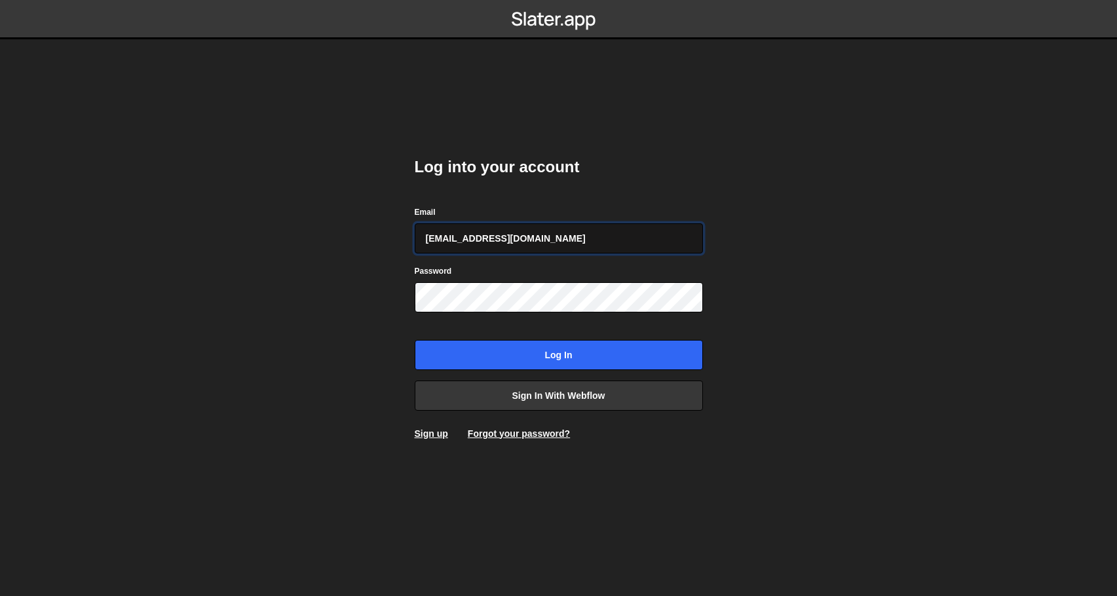
type input "webflow@vollprecht.com"
click at [558, 354] on input "Log in" at bounding box center [559, 355] width 288 height 30
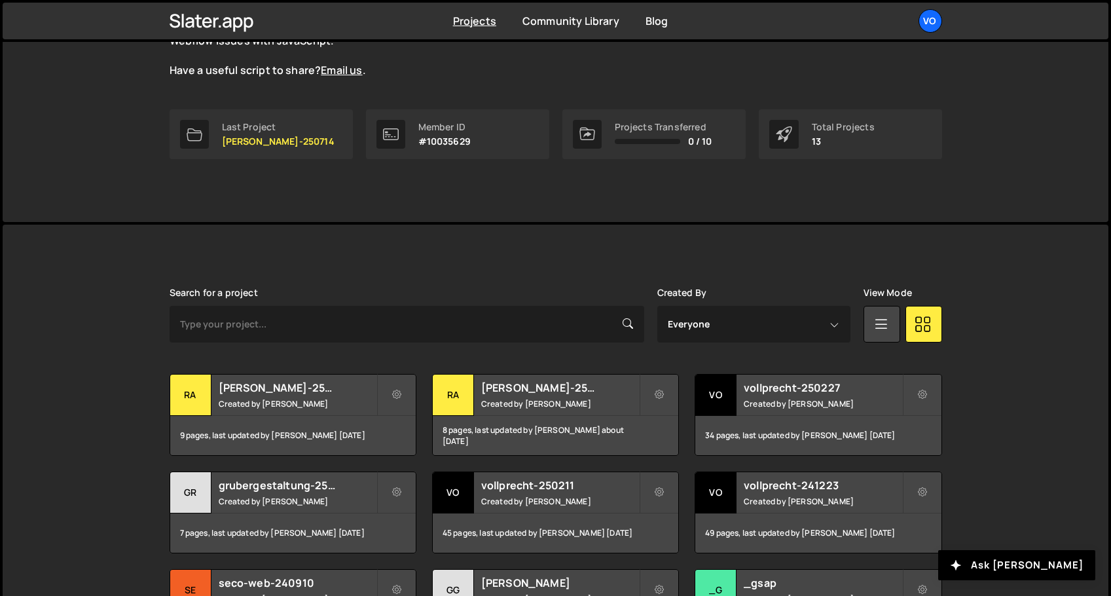
scroll to position [222, 0]
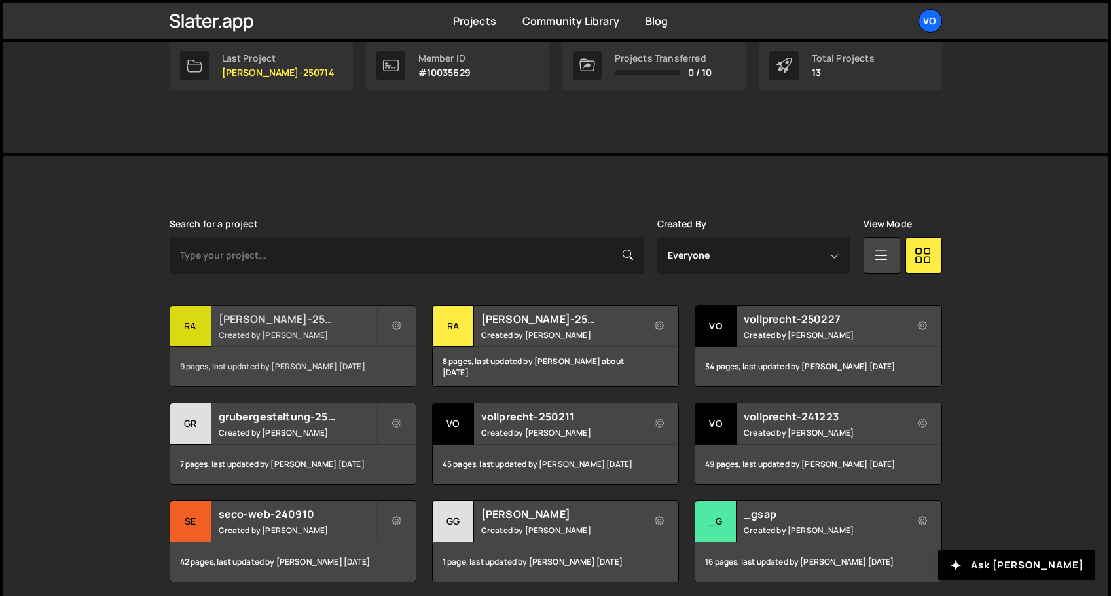
click at [198, 330] on div "ra" at bounding box center [190, 326] width 41 height 41
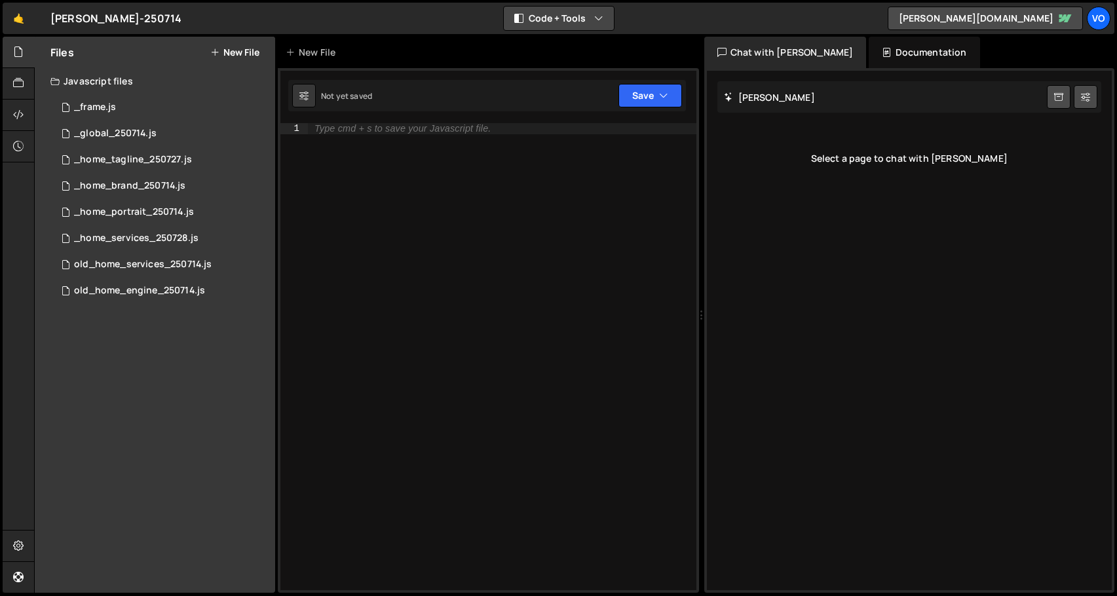
click at [586, 27] on button "Code + Tools" at bounding box center [559, 19] width 110 height 24
click at [569, 43] on button "Code Only" at bounding box center [559, 47] width 110 height 24
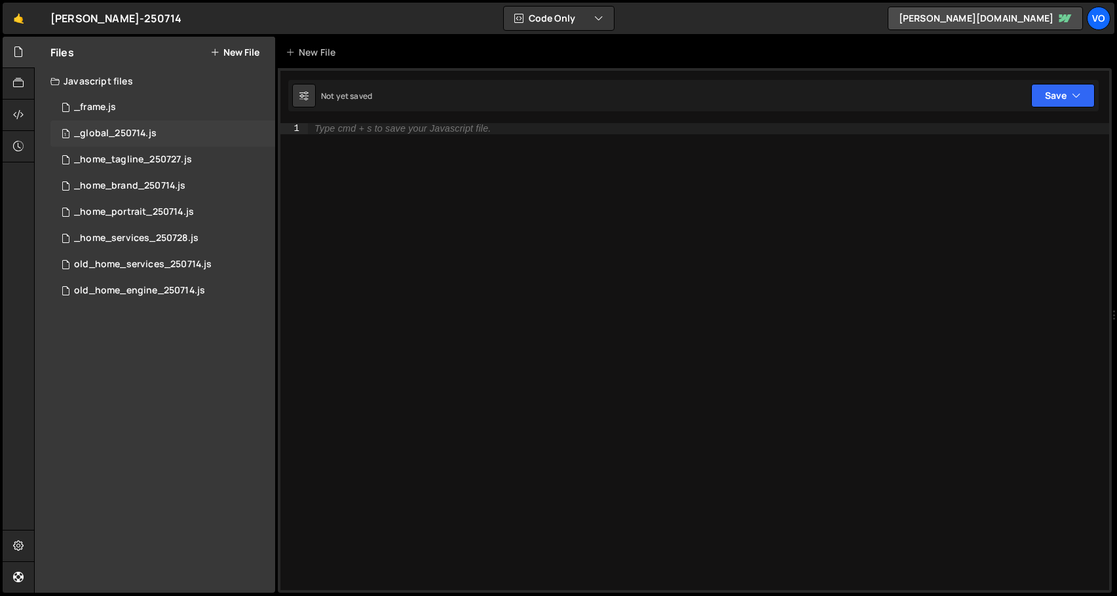
click at [221, 128] on div "1 _global_250714.js 0" at bounding box center [162, 134] width 225 height 26
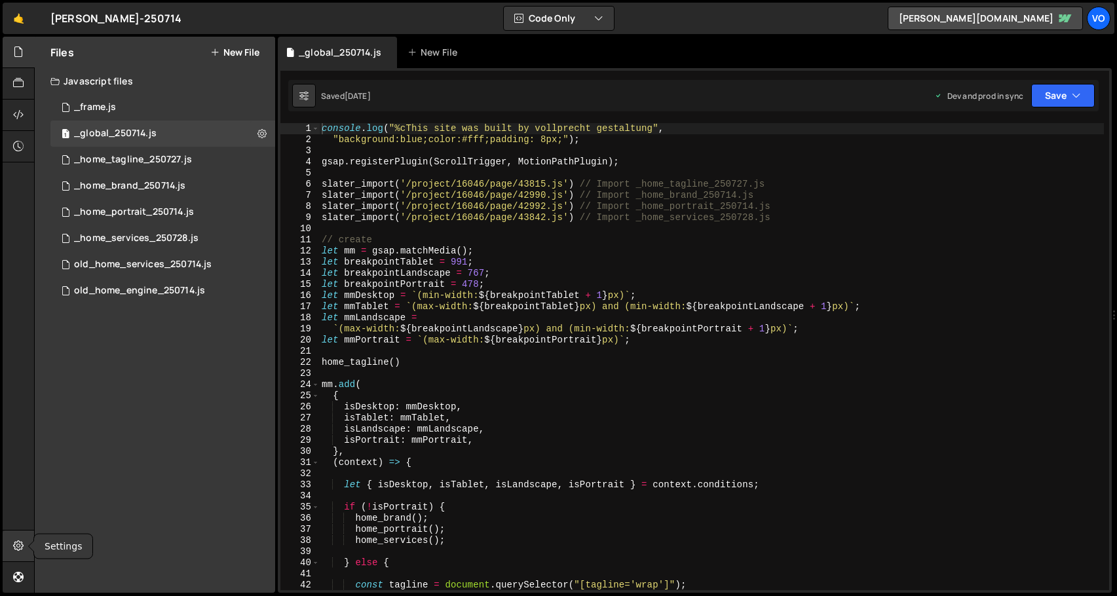
click at [18, 550] on icon at bounding box center [18, 545] width 10 height 14
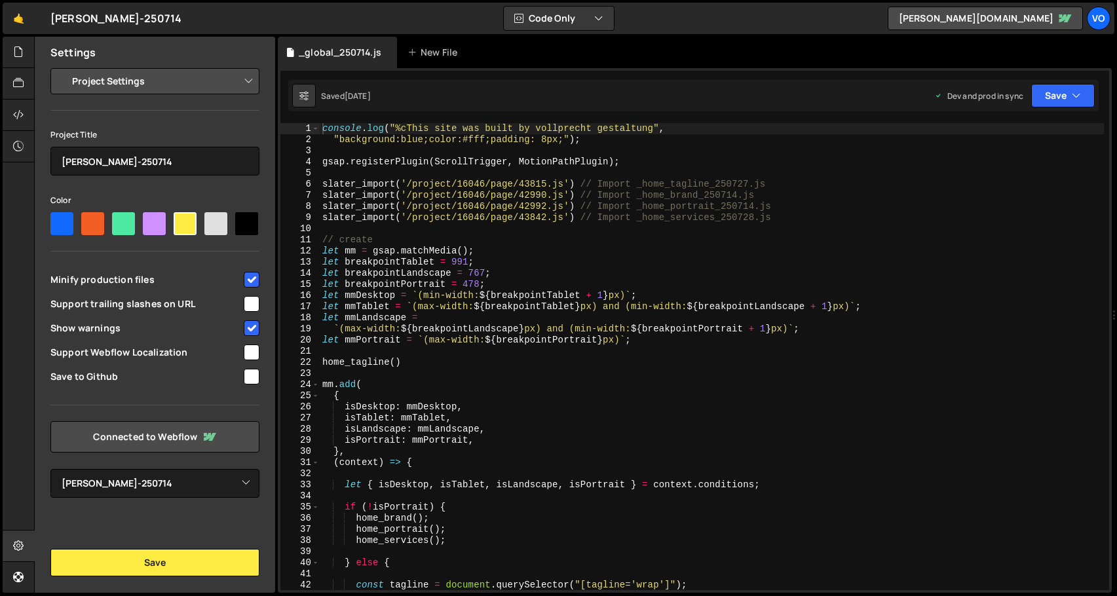
click at [141, 79] on select "Project Settings Code Editor Settings Chat Settings" at bounding box center [158, 81] width 192 height 29
select select "editor"
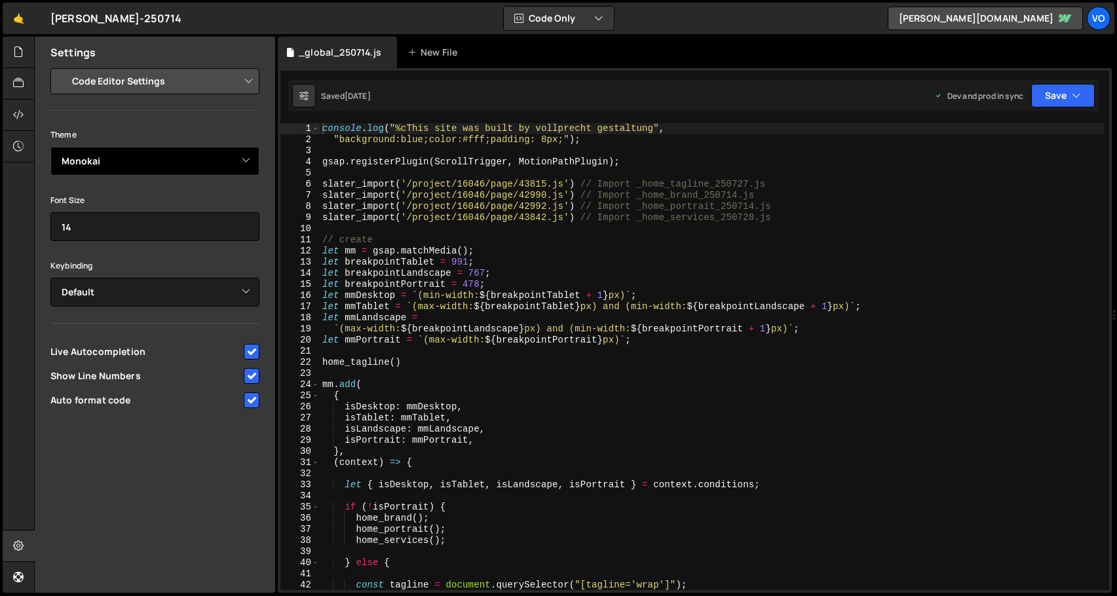
click at [157, 159] on select "Ambiance Chaos Clouds Midnight Dracula Cobalt Gruvbox Green on Black idle Finge…" at bounding box center [154, 161] width 209 height 29
select select "ace/theme/merbivore"
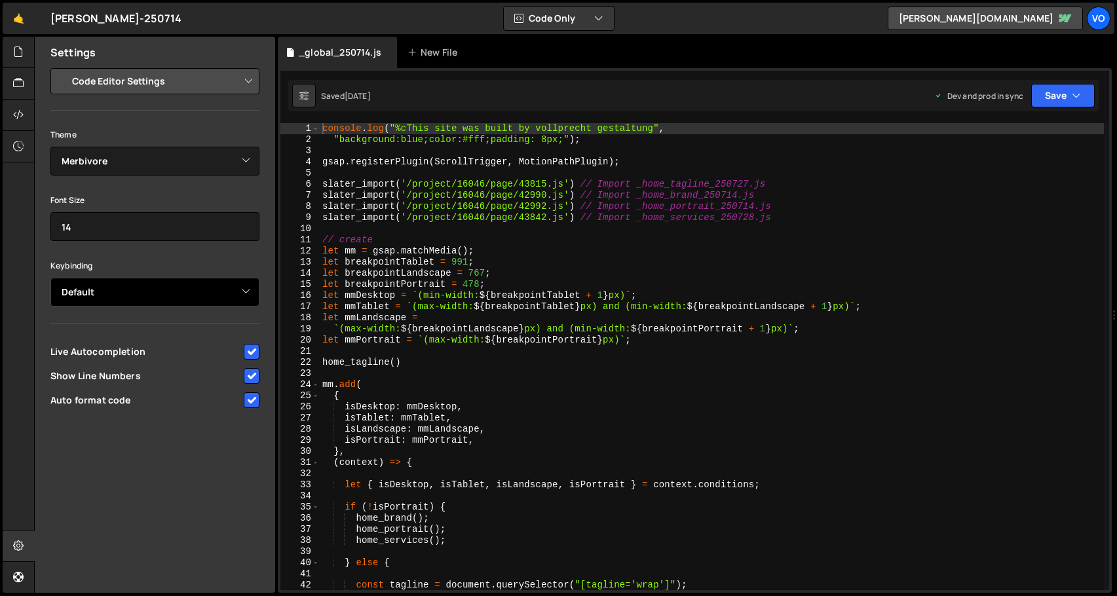
click at [151, 299] on select "Default Vim Emacs Sublime VSCode" at bounding box center [154, 292] width 209 height 29
select select "ace/keyboard/vscode"
click at [16, 546] on icon at bounding box center [18, 545] width 10 height 14
select select "project"
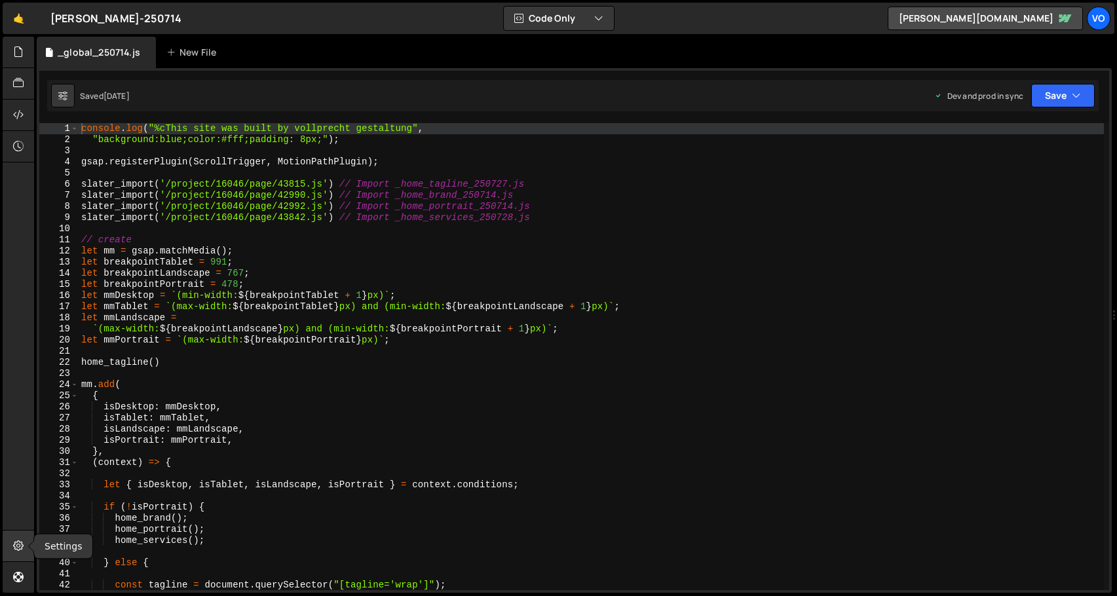
click at [16, 546] on icon at bounding box center [18, 545] width 10 height 14
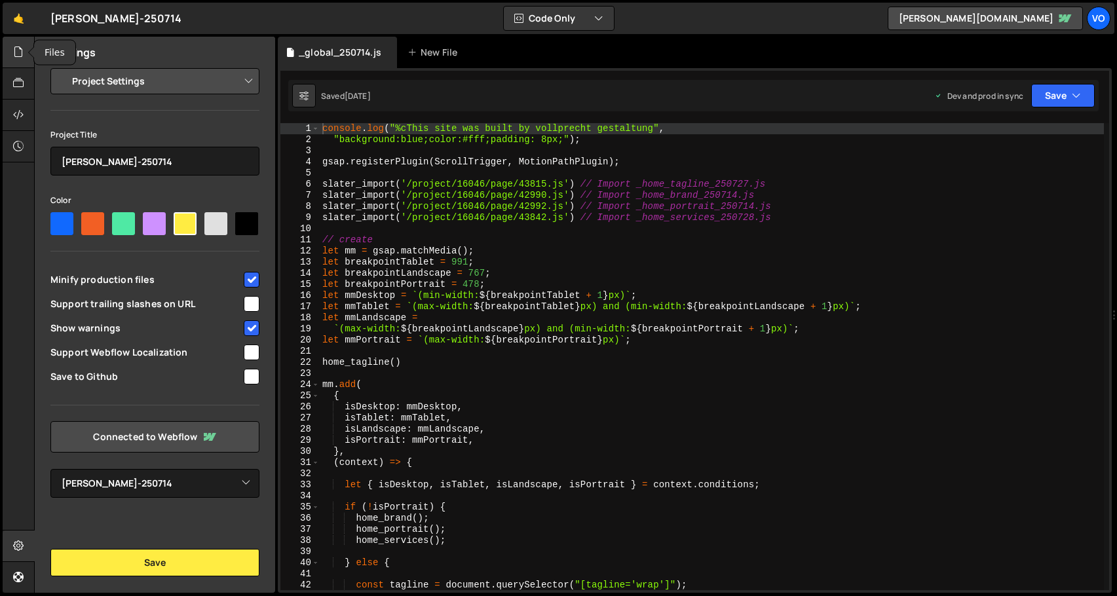
click at [16, 52] on icon at bounding box center [18, 52] width 10 height 14
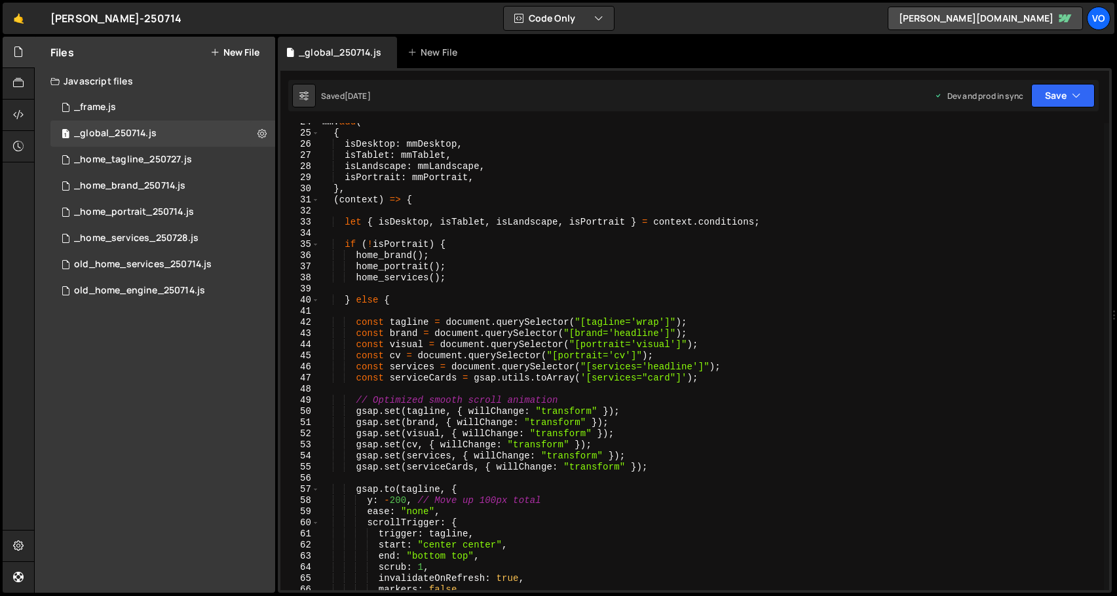
scroll to position [264, 0]
click at [238, 52] on button "New File" at bounding box center [234, 52] width 49 height 10
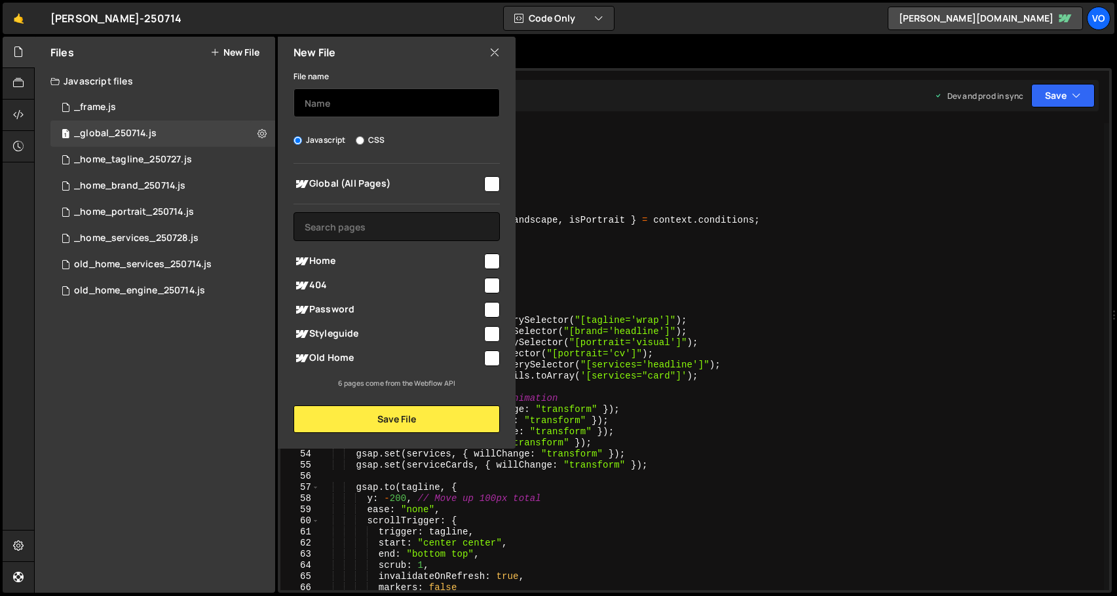
click at [335, 105] on input "text" at bounding box center [396, 102] width 206 height 29
type input "home_mobile_250810"
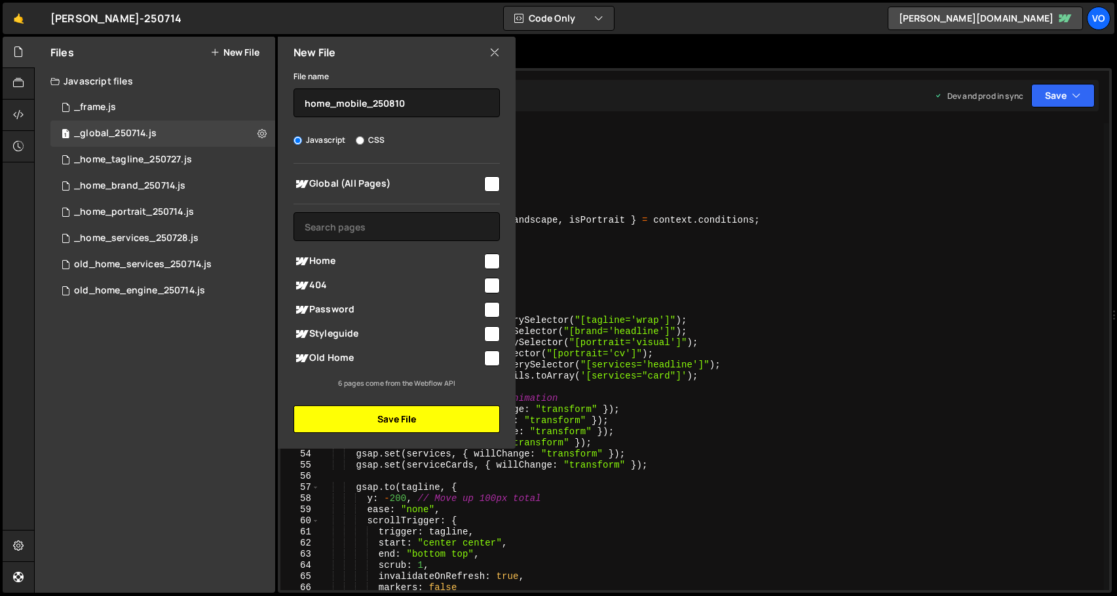
click at [412, 420] on button "Save File" at bounding box center [396, 419] width 206 height 28
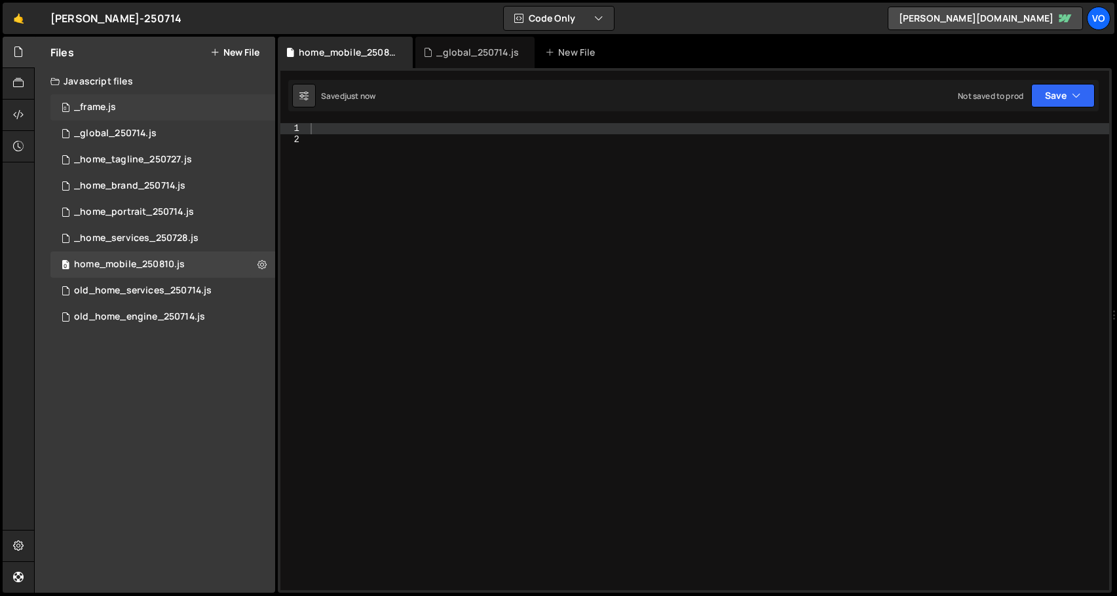
click at [128, 103] on div "0 _frame.js 0" at bounding box center [162, 107] width 225 height 26
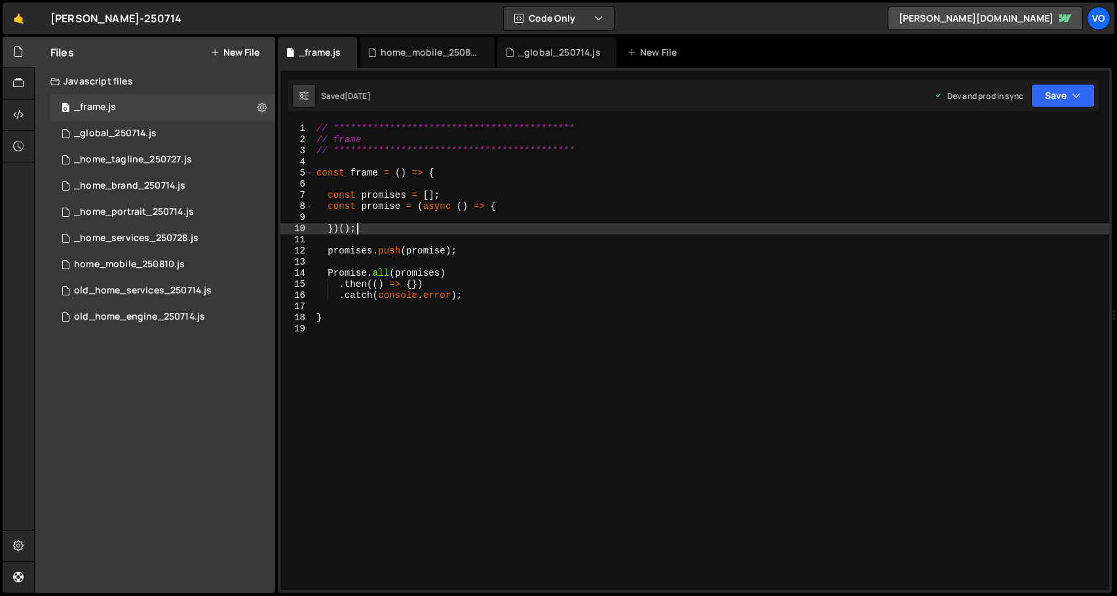
click at [361, 233] on div "**********" at bounding box center [711, 367] width 795 height 489
type textarea "}"
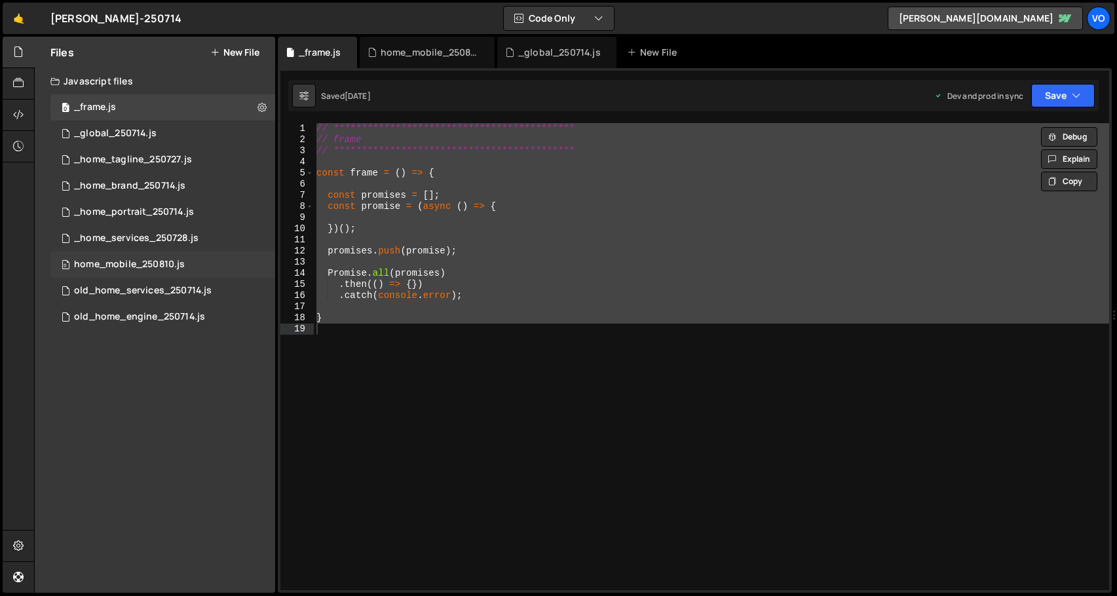
click at [179, 258] on div "0 home_mobile_250810.js 0" at bounding box center [162, 265] width 225 height 26
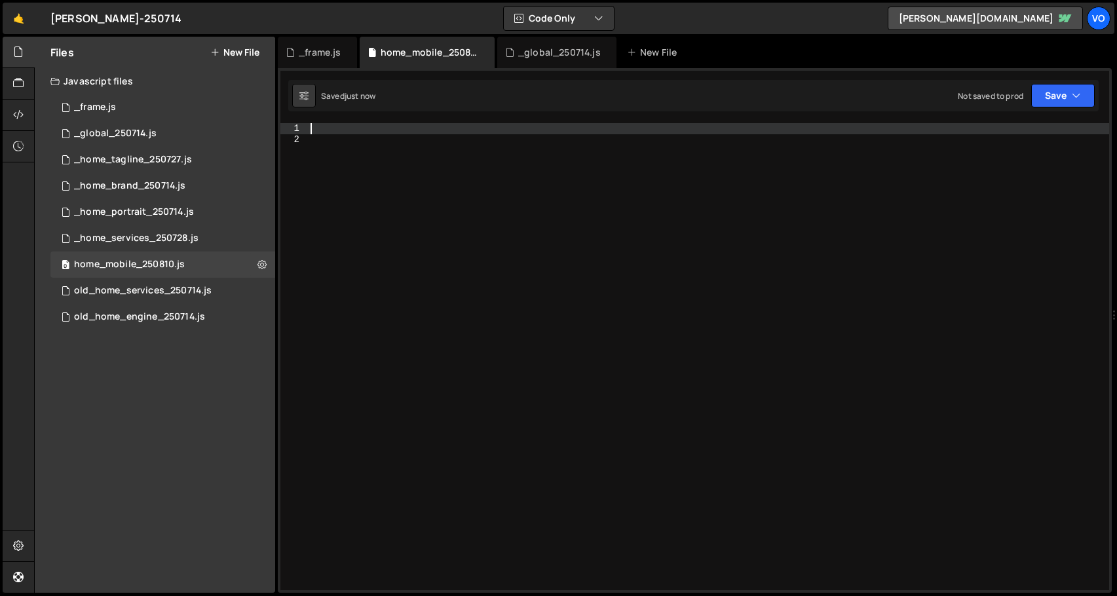
click at [326, 128] on div at bounding box center [708, 367] width 801 height 489
paste textarea "// frame"
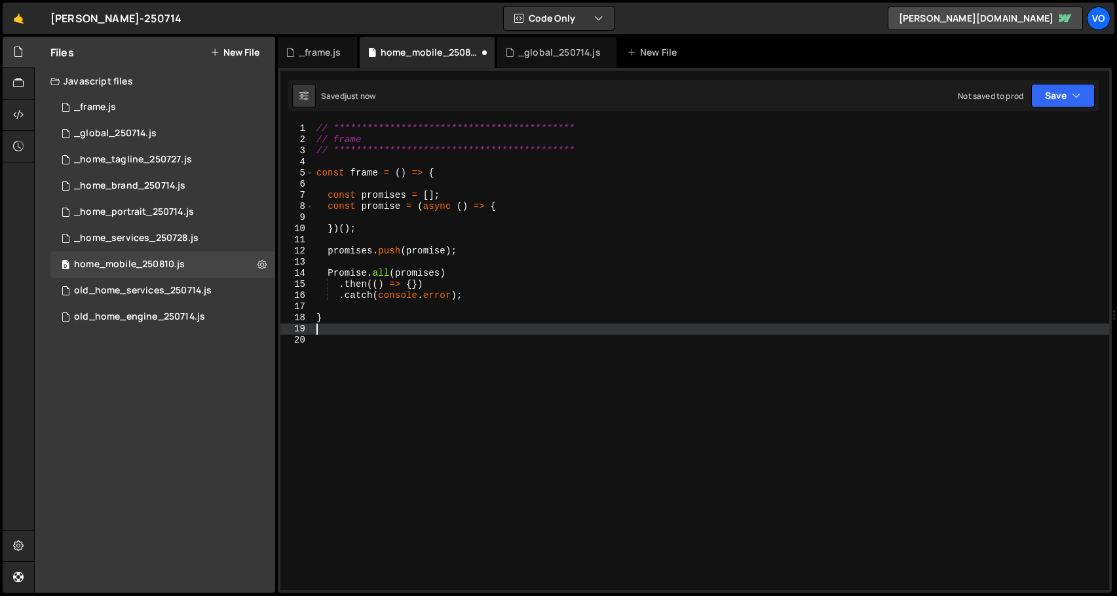
click at [348, 141] on div "**********" at bounding box center [711, 367] width 795 height 489
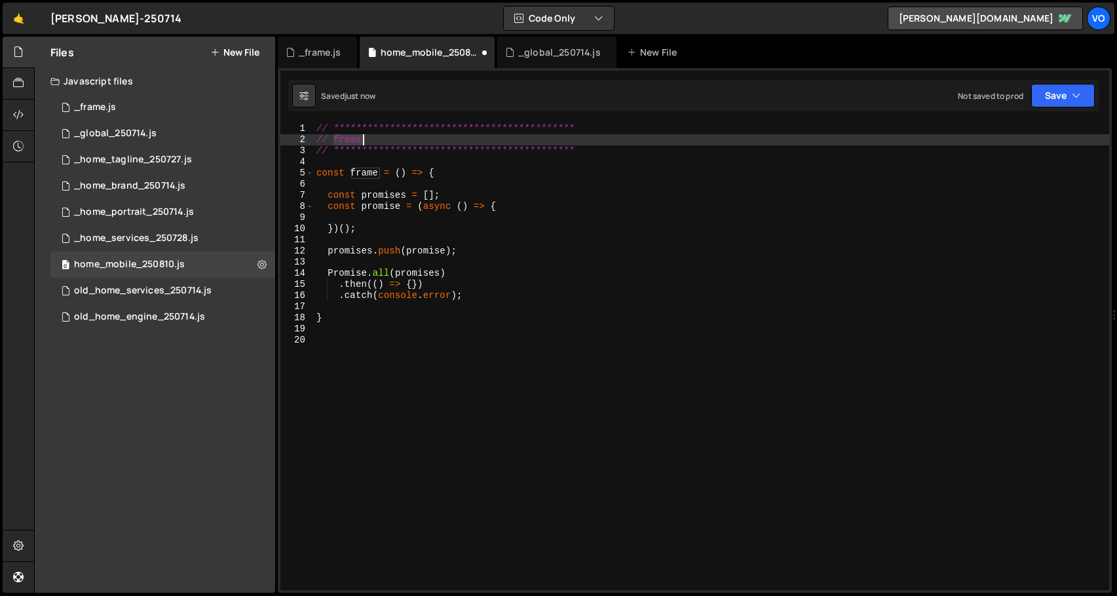
click at [348, 141] on div "**********" at bounding box center [711, 367] width 795 height 489
click at [371, 178] on div "**********" at bounding box center [711, 367] width 795 height 489
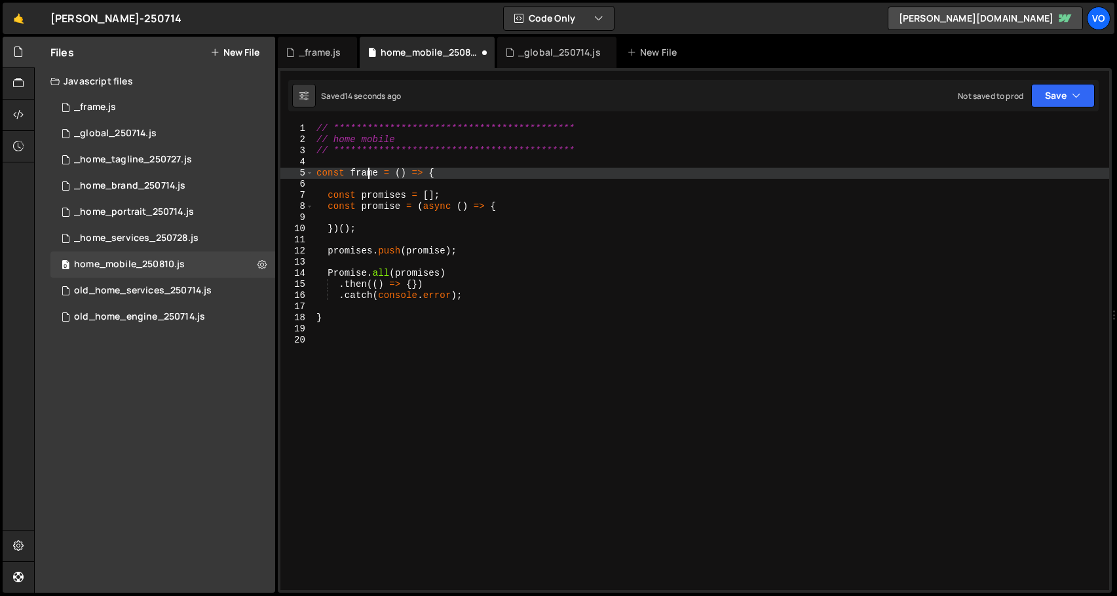
click at [371, 178] on div "**********" at bounding box center [711, 367] width 795 height 489
type textarea "const h =ome_mobile () => {"
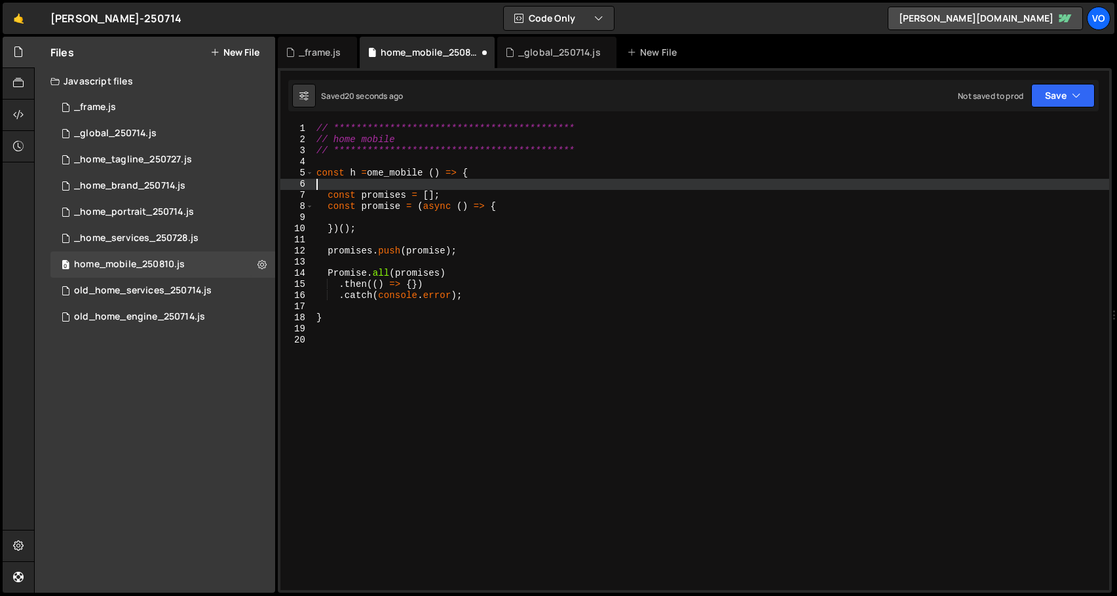
scroll to position [0, 0]
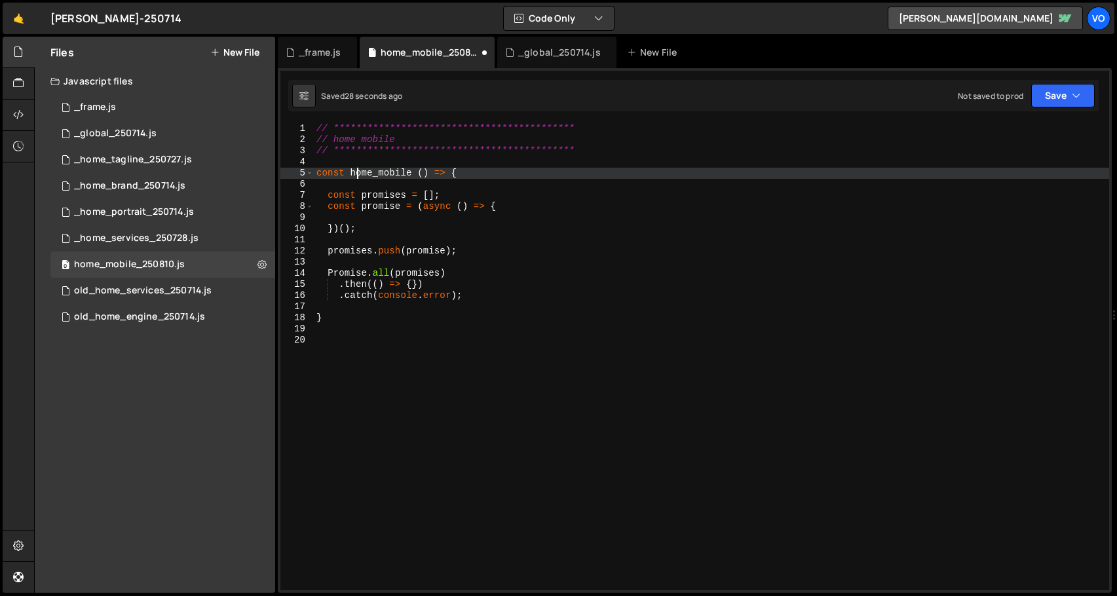
type textarea "const home_mobile() => {"
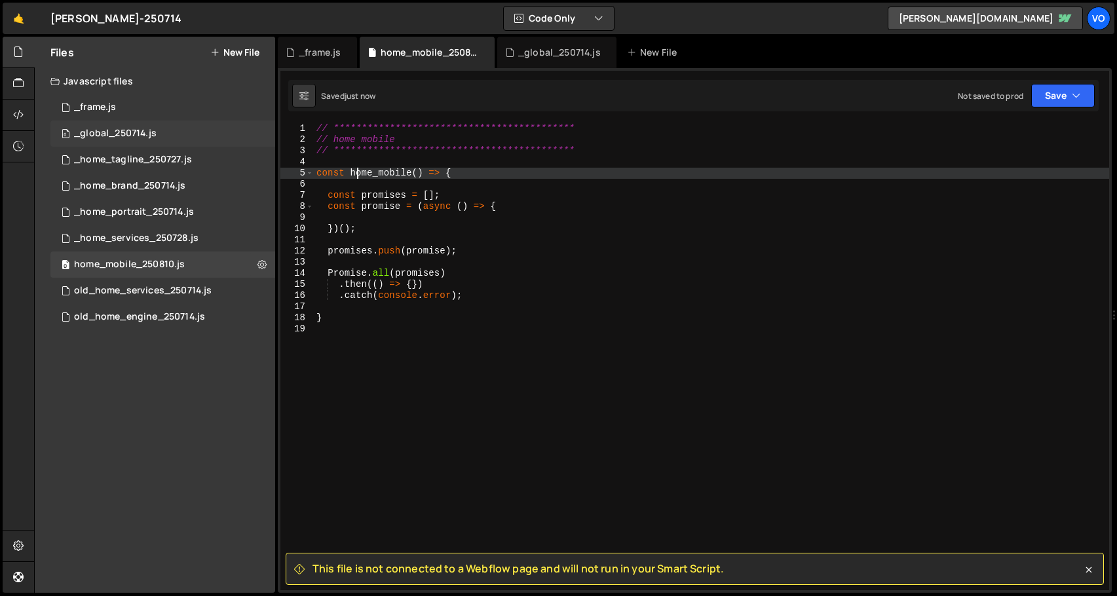
click at [161, 126] on div "0 _global_250714.js 0" at bounding box center [162, 134] width 225 height 26
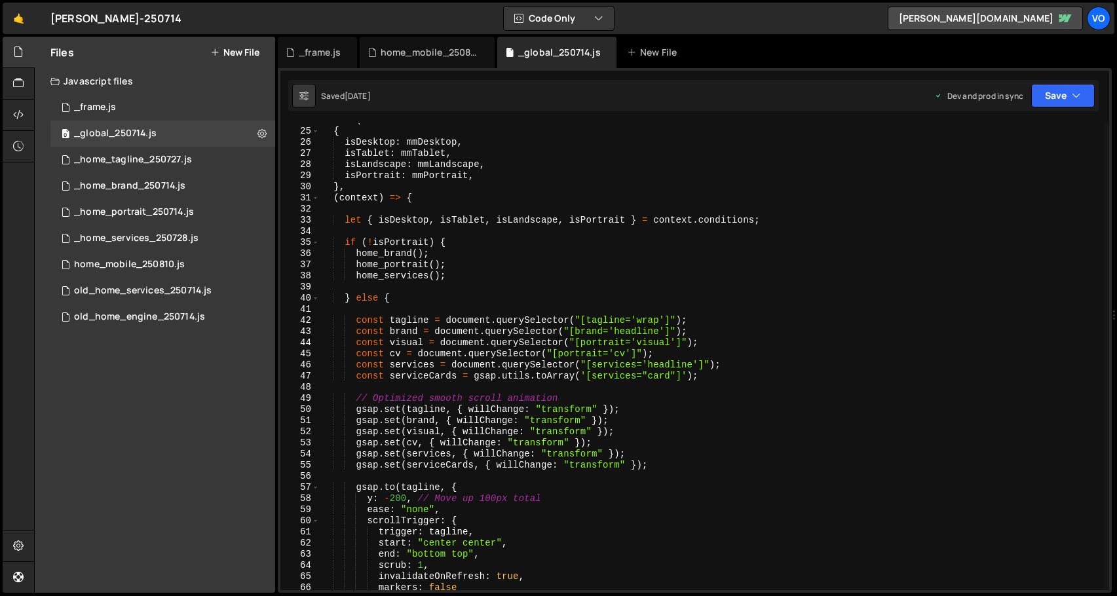
click at [357, 319] on div "mm . add ( { isDesktop : mmDesktop , isTablet : mmTablet , isLandscape : mmLand…" at bounding box center [832, 359] width 1025 height 489
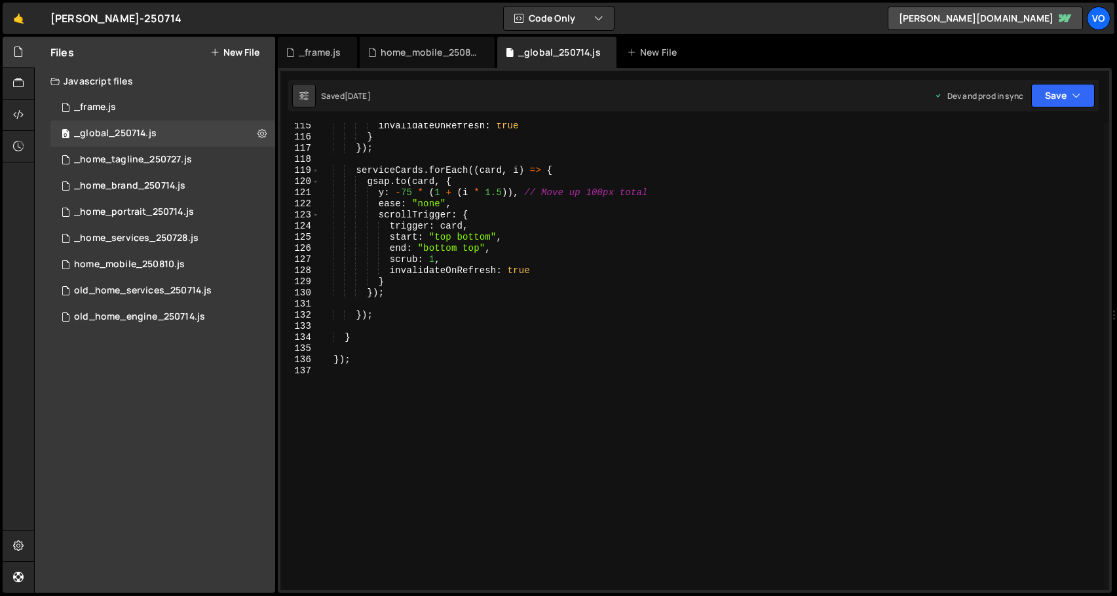
scroll to position [1286, 0]
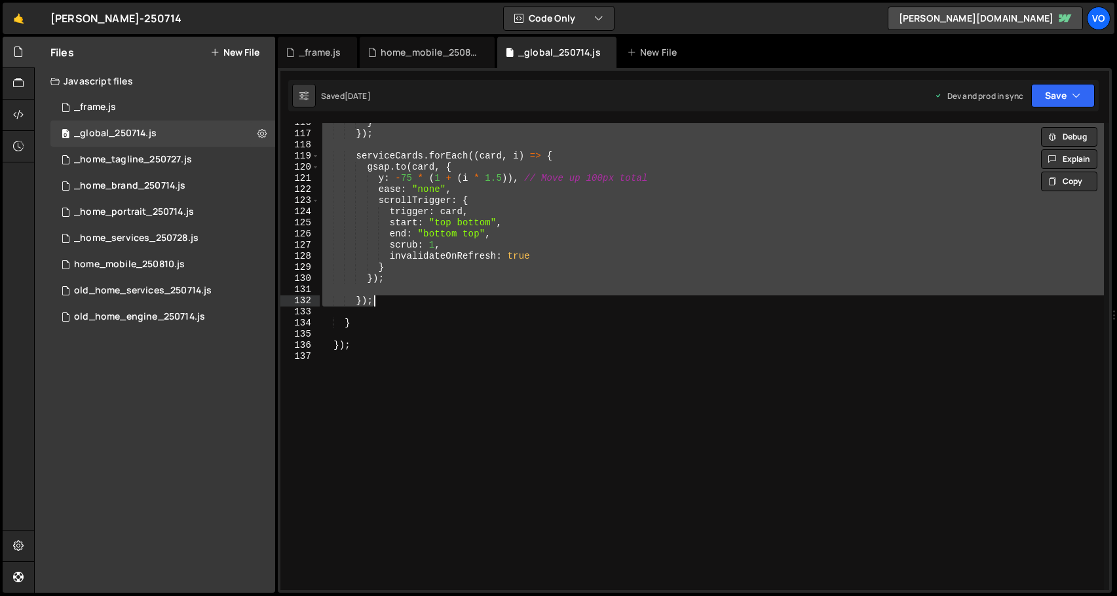
click at [389, 302] on div "} }) ; serviceCards . forEach (( card , i ) => { gsap . to ( card , { y : - 75 …" at bounding box center [832, 361] width 1025 height 489
type textarea "});"
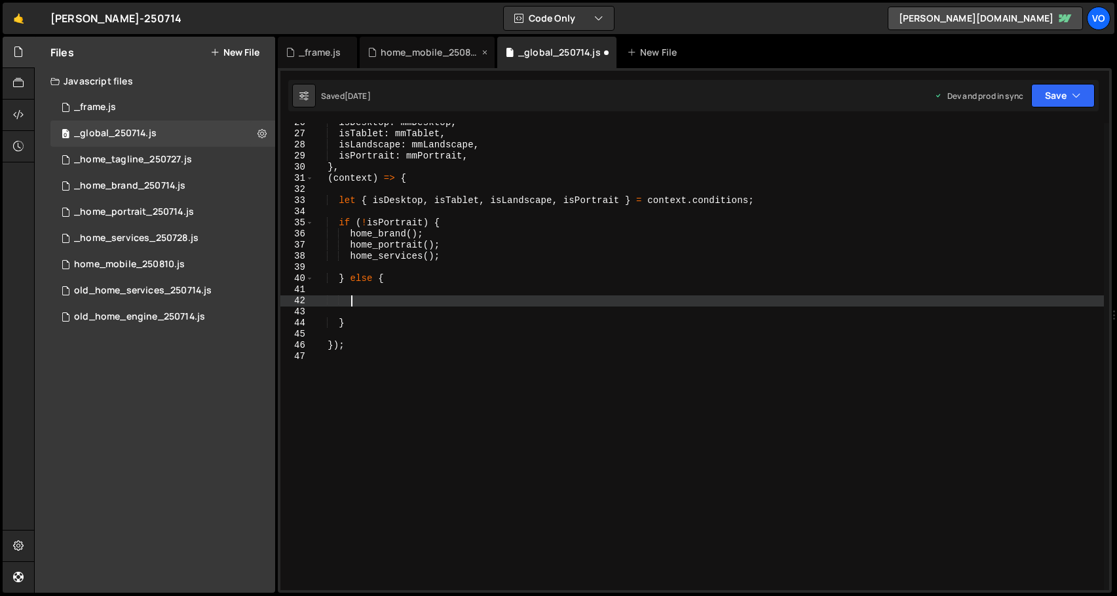
click at [397, 55] on div "home_mobile_250810.js" at bounding box center [430, 52] width 98 height 13
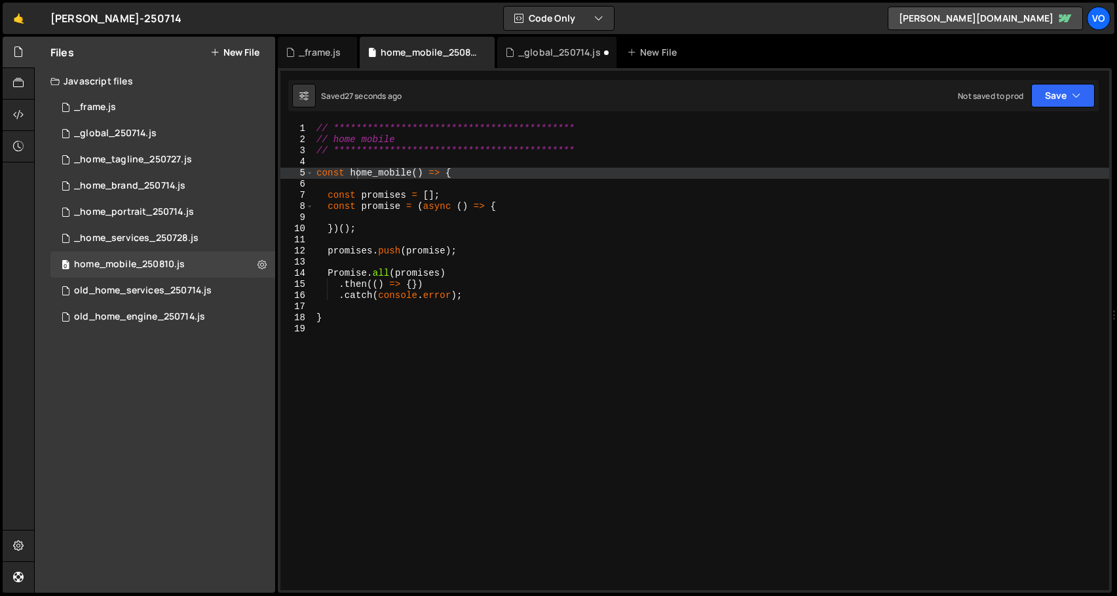
type textarea "const promise = (async () => {"
click at [516, 208] on div "**********" at bounding box center [711, 367] width 795 height 489
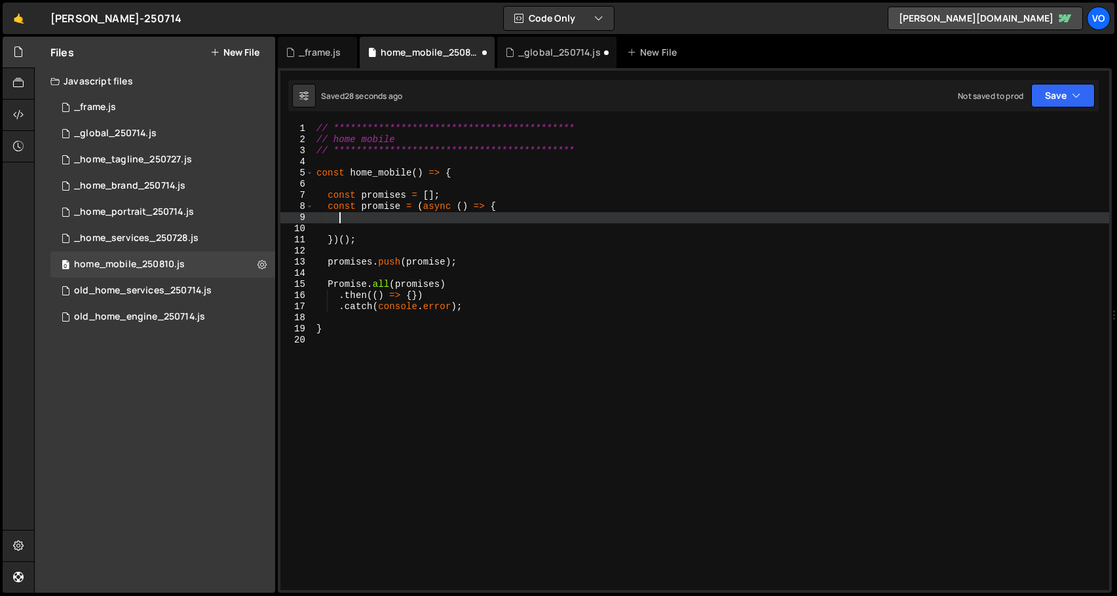
scroll to position [0, 1]
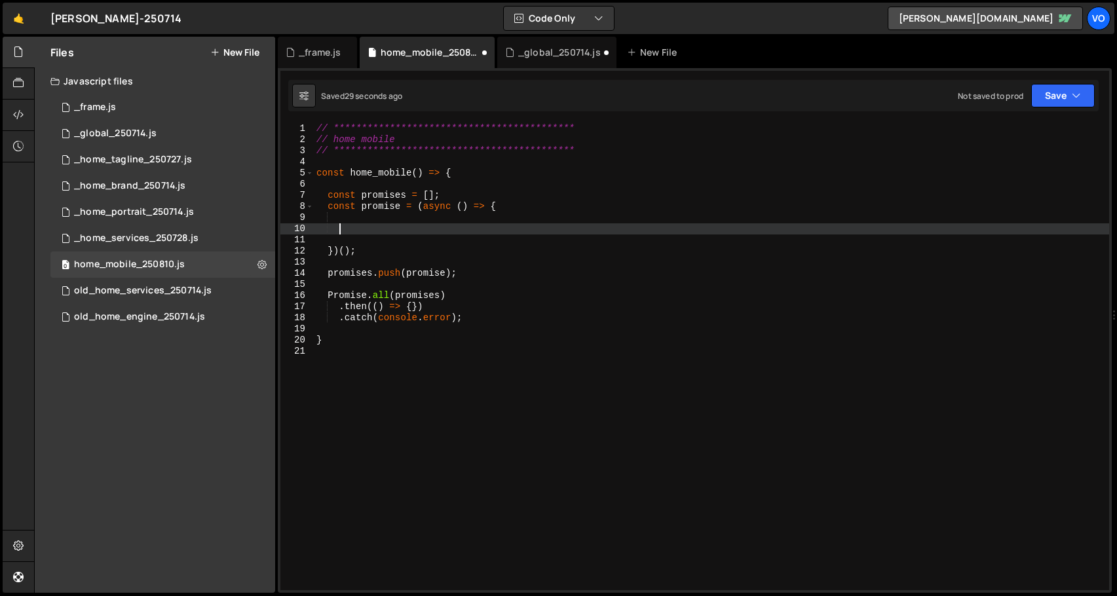
paste textarea "});"
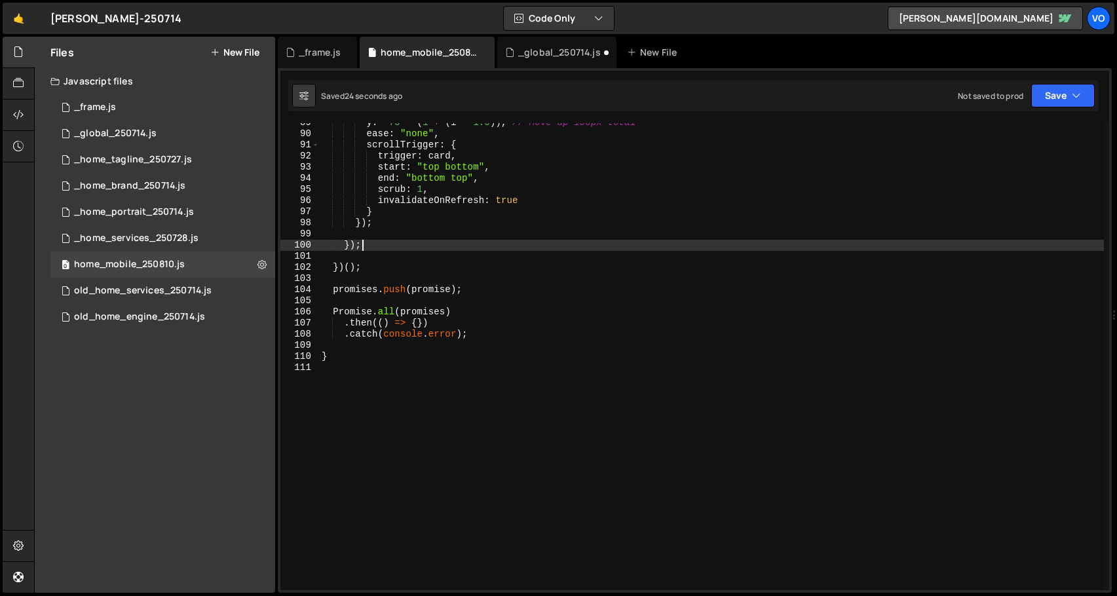
scroll to position [971, 0]
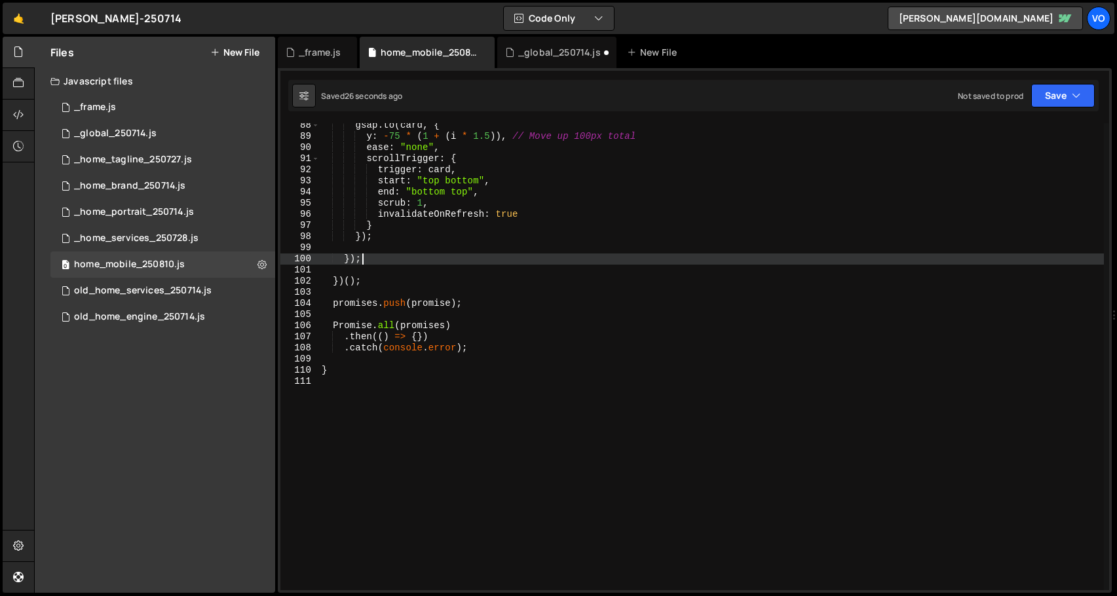
type textarea "}"
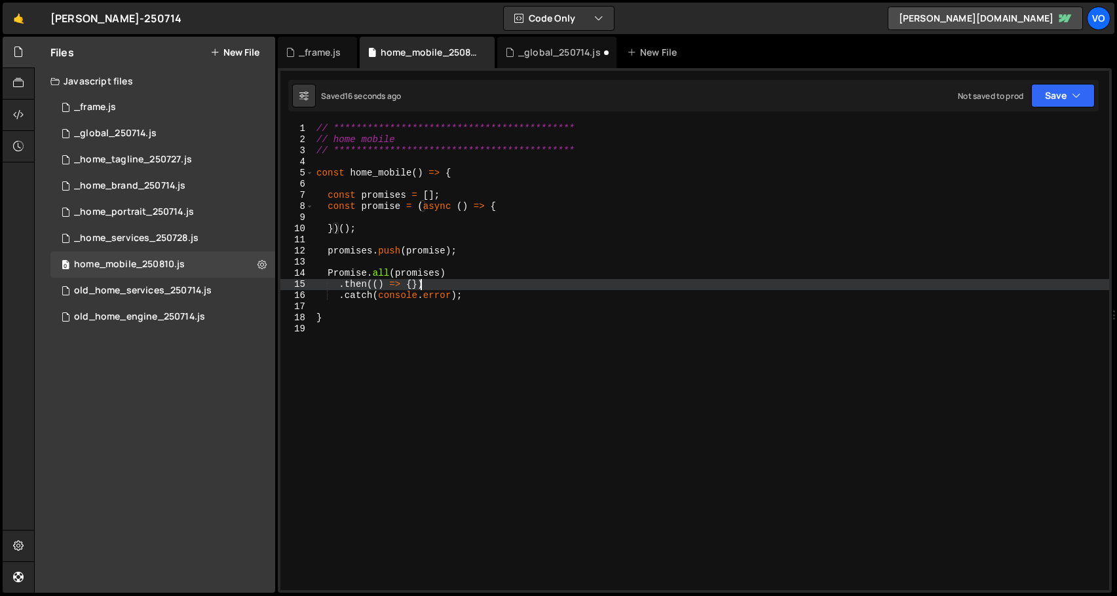
click at [420, 288] on div "**********" at bounding box center [711, 367] width 795 height 489
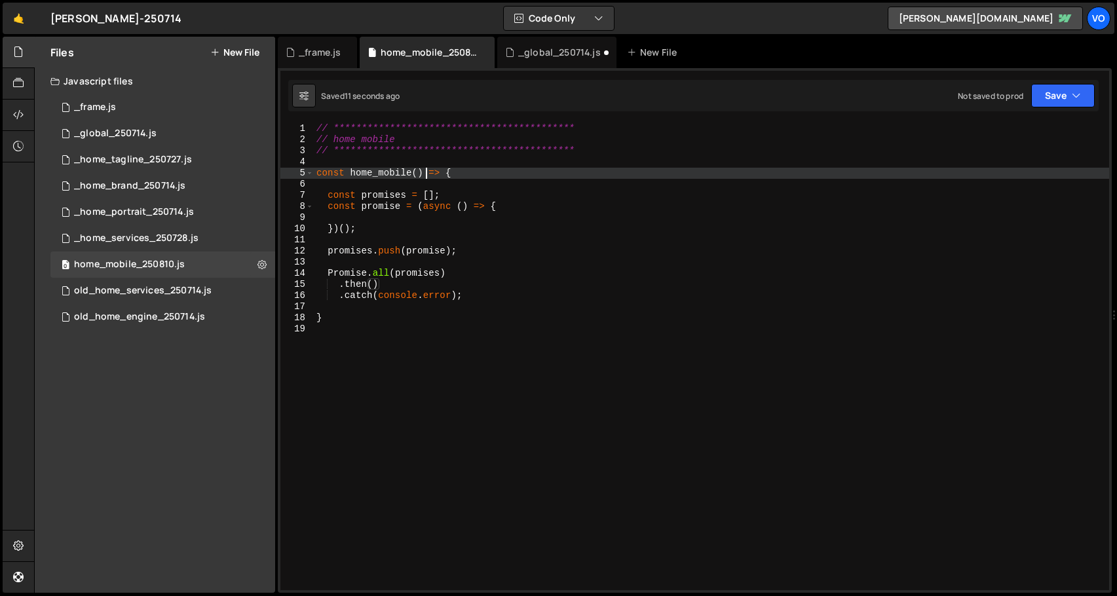
click at [423, 172] on div "**********" at bounding box center [711, 367] width 795 height 489
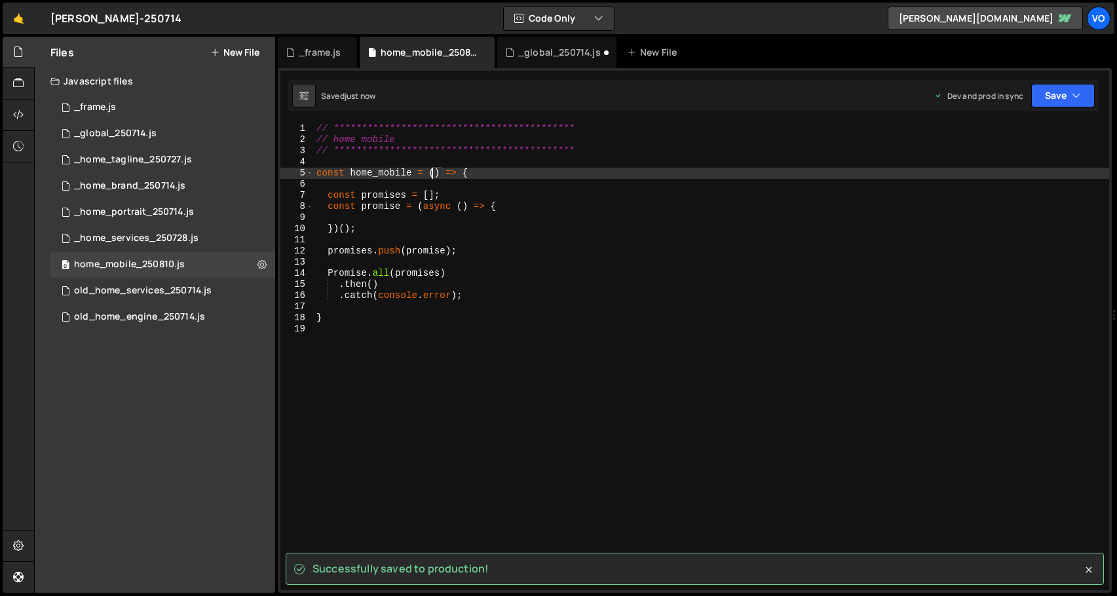
click at [517, 208] on div "**********" at bounding box center [711, 367] width 795 height 489
type textarea "const promise = (async () => {"
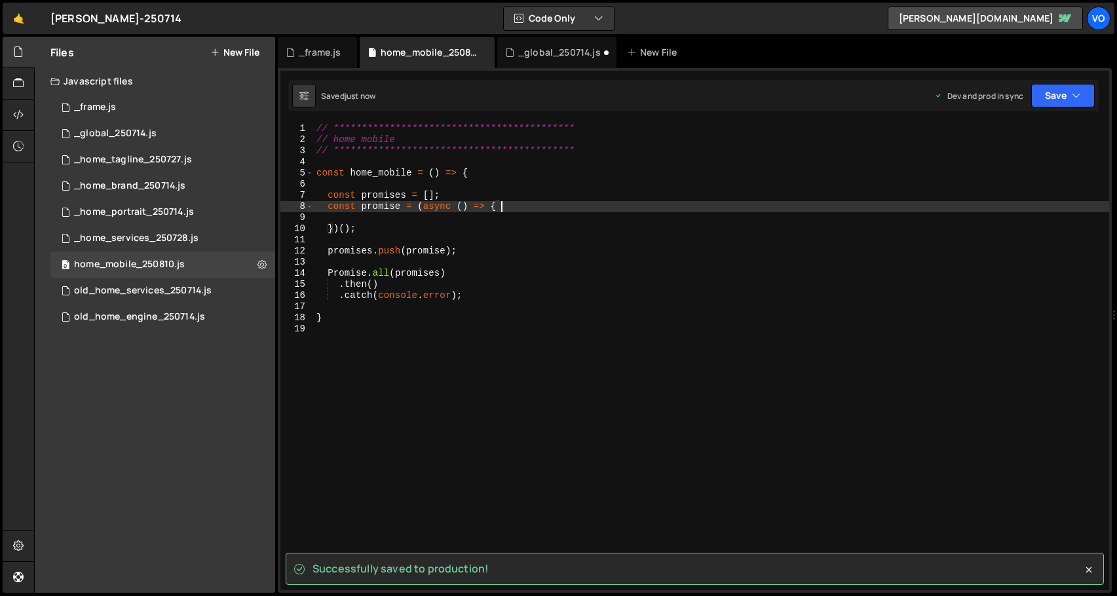
scroll to position [0, 1]
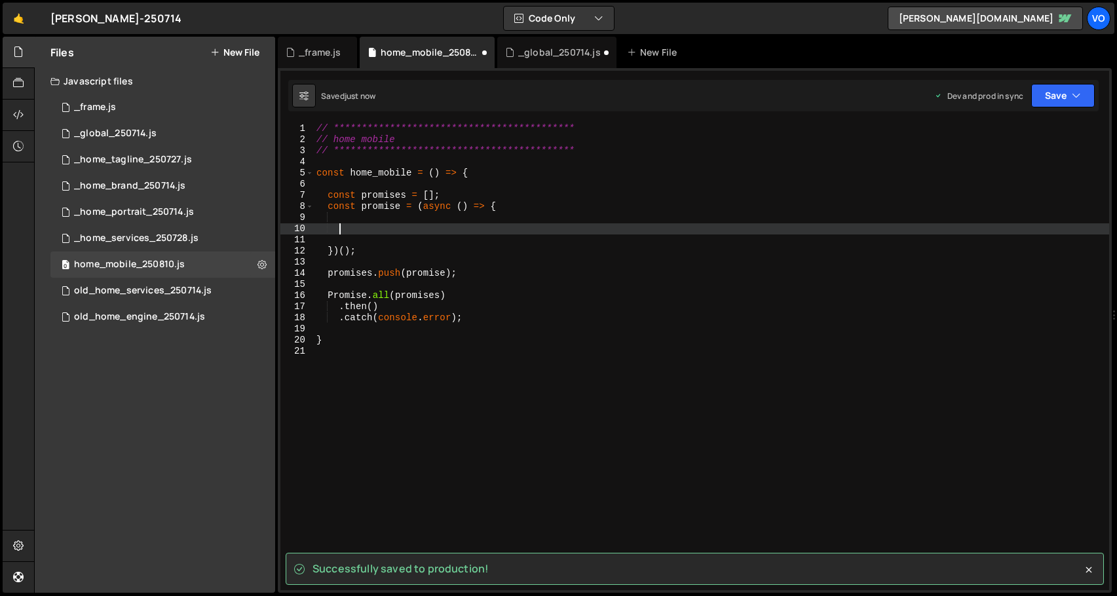
paste textarea "});"
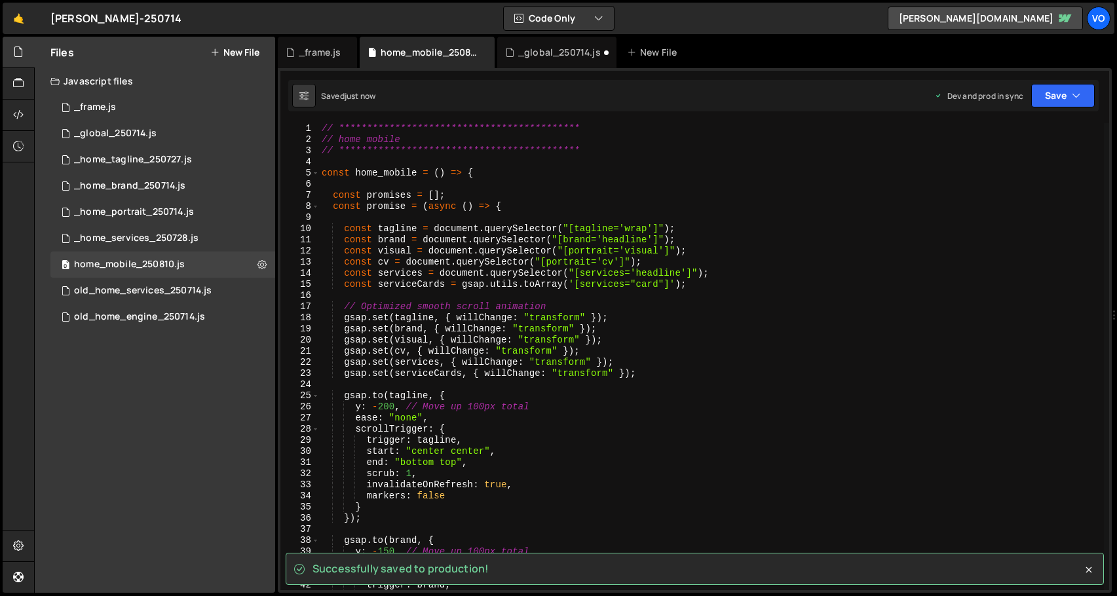
scroll to position [0, 0]
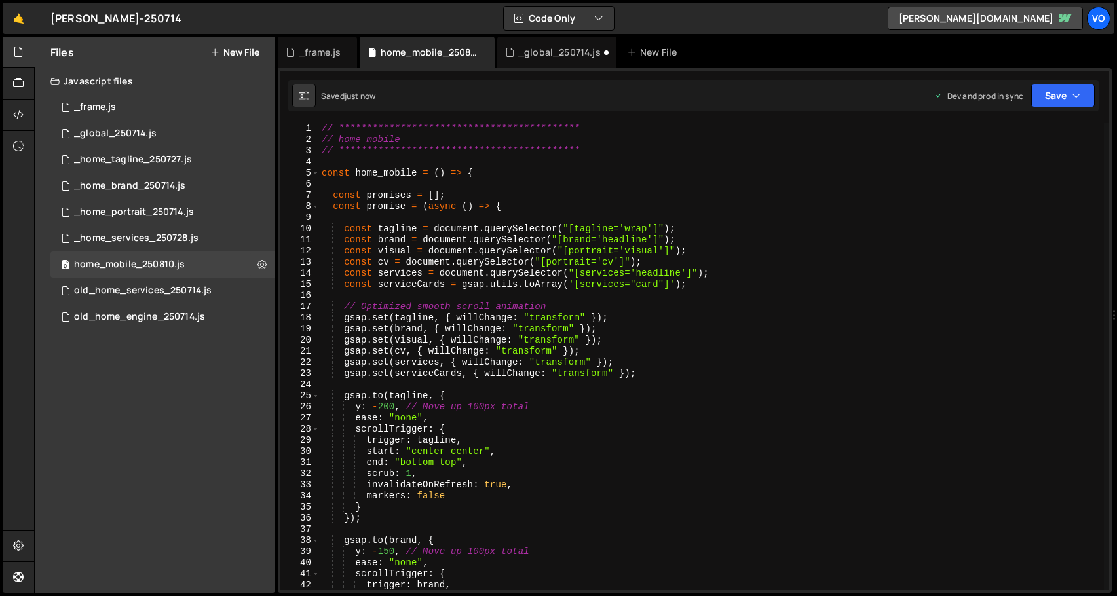
click at [404, 172] on div "**********" at bounding box center [711, 367] width 785 height 489
type textarea "const home_mobile = () => {"
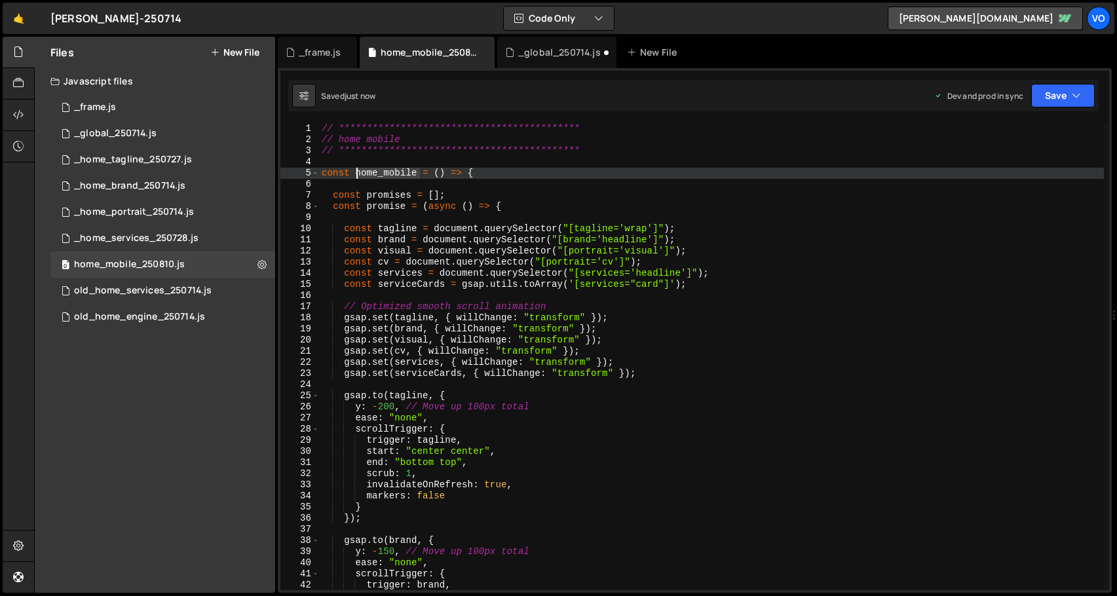
drag, startPoint x: 404, startPoint y: 172, endPoint x: 386, endPoint y: 172, distance: 17.7
click at [386, 172] on div "**********" at bounding box center [711, 367] width 785 height 489
click at [536, 48] on div "_global_250714.js" at bounding box center [559, 52] width 83 height 13
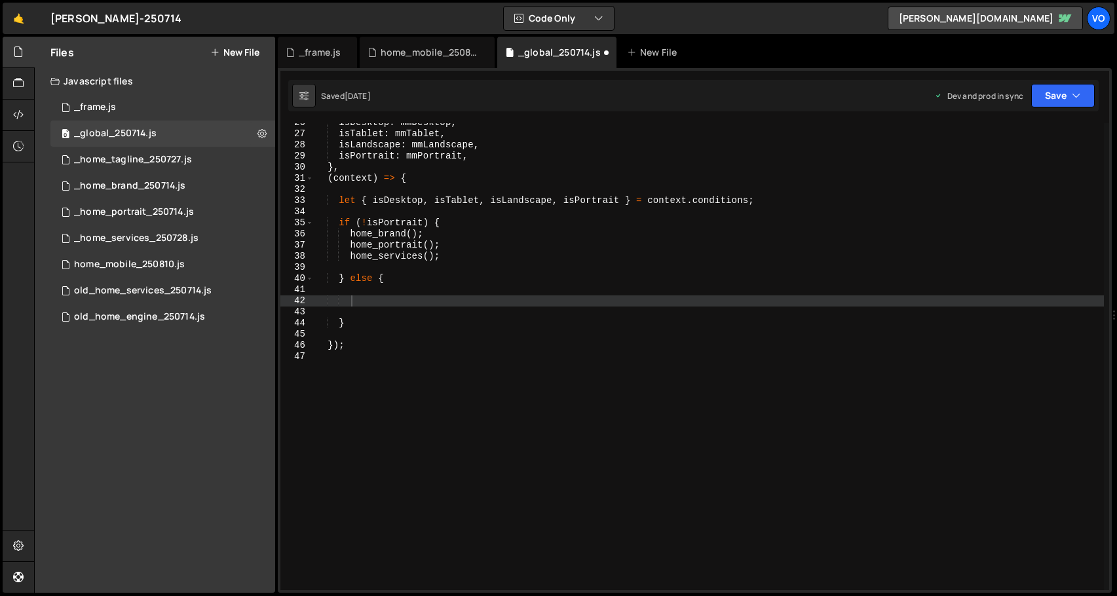
click at [373, 301] on div "isDesktop : mmDesktop , isTablet : mmTablet , isLandscape : mmLandscape , isPor…" at bounding box center [829, 361] width 1031 height 489
paste textarea "home_mobile"
type textarea "home_mobile();"
click at [145, 181] on div "_home_brand_250714.js" at bounding box center [129, 186] width 111 height 12
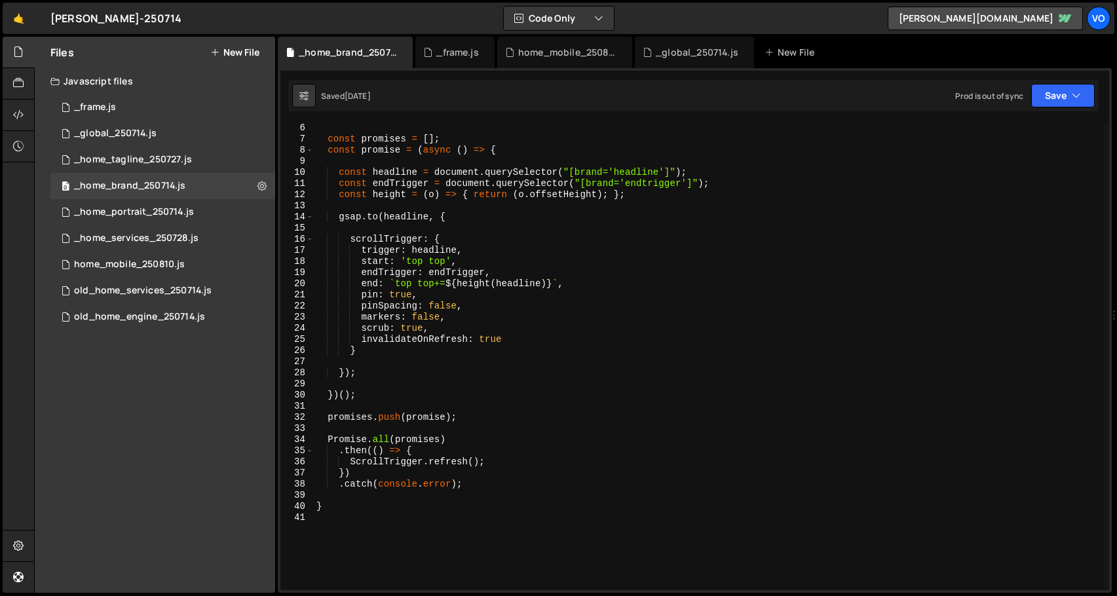
scroll to position [73, 0]
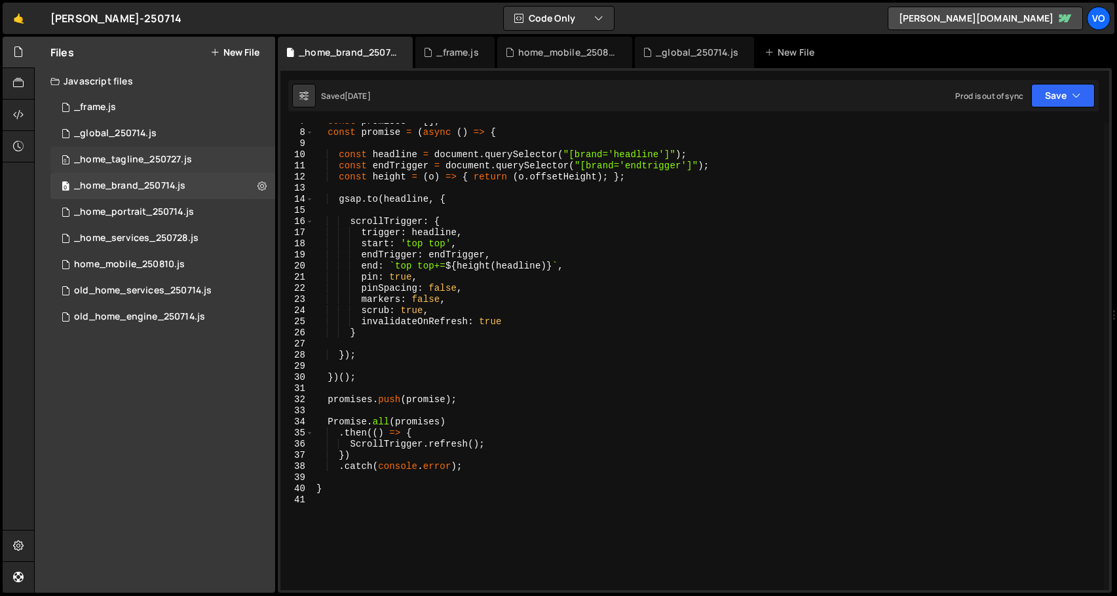
click at [121, 157] on div "_home_tagline_250727.js" at bounding box center [133, 160] width 118 height 12
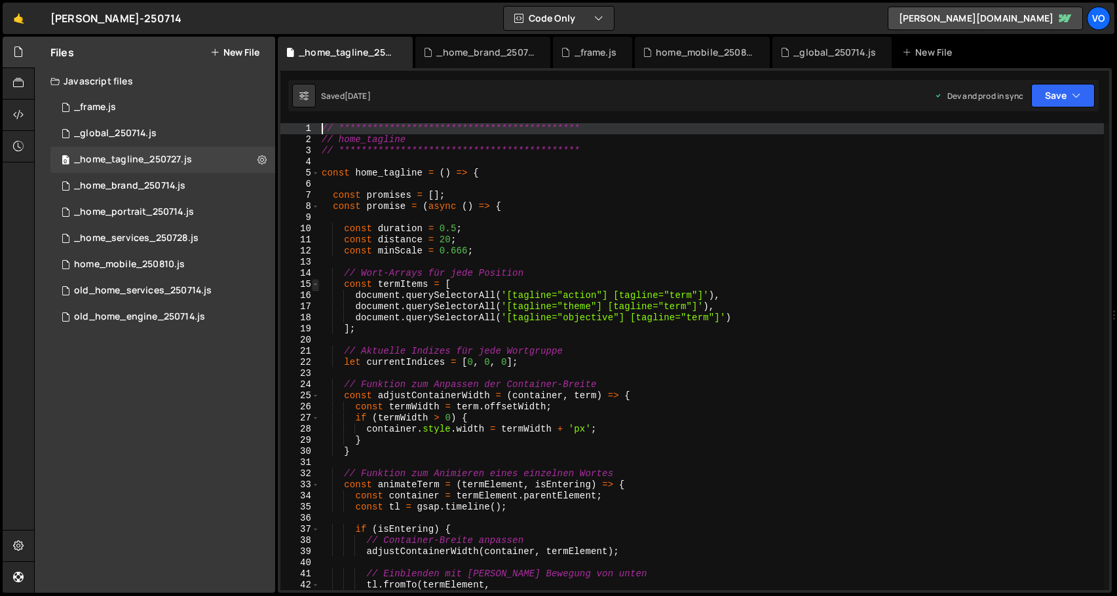
click at [318, 283] on span at bounding box center [315, 284] width 7 height 11
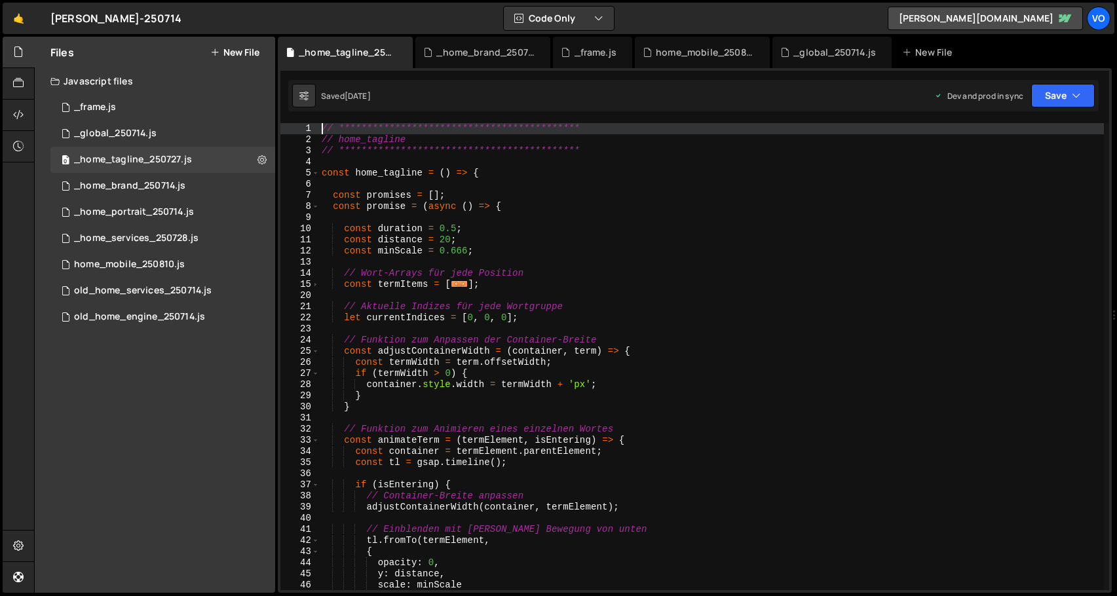
click at [318, 318] on div "22" at bounding box center [299, 317] width 39 height 11
click at [316, 285] on span at bounding box center [315, 284] width 7 height 11
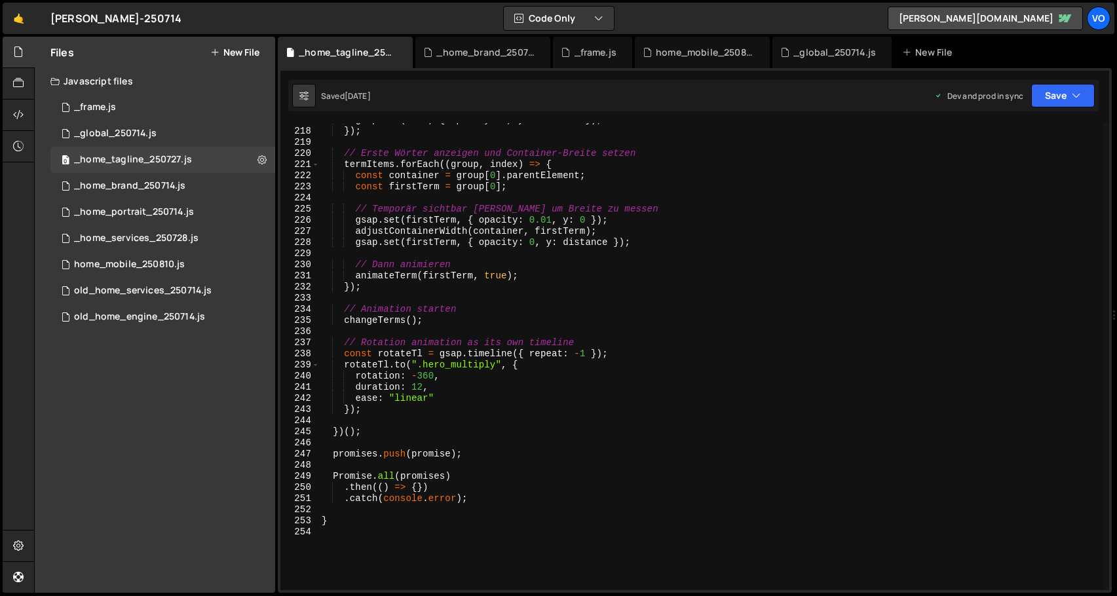
scroll to position [2408, 0]
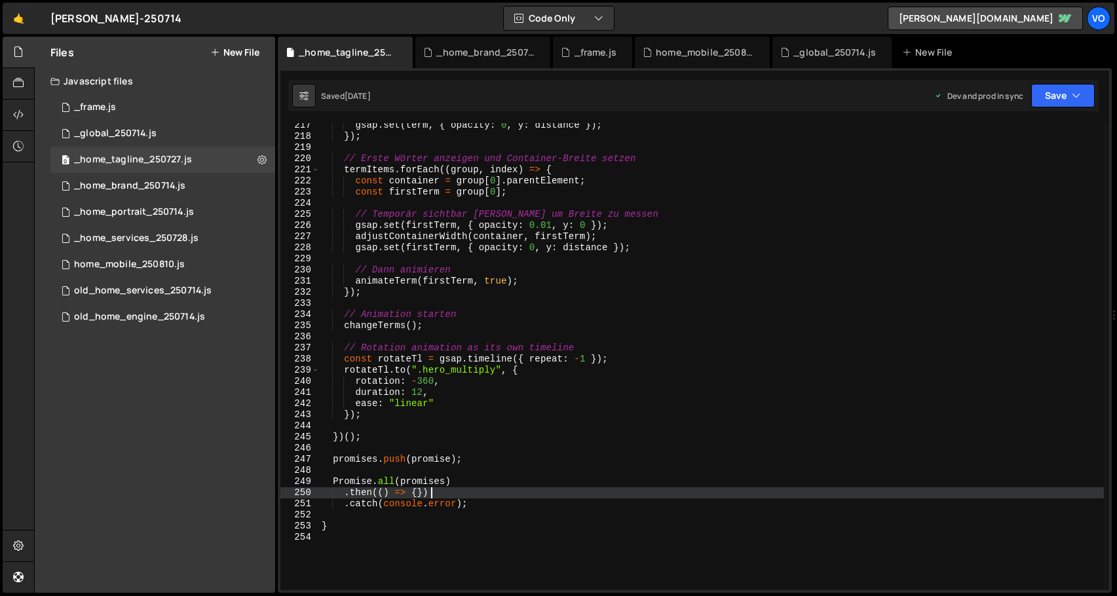
click at [455, 492] on div "gsap . set ( term , { opacity : 0 , y : distance }) ; }) ; // Erste Wörter anze…" at bounding box center [711, 364] width 785 height 489
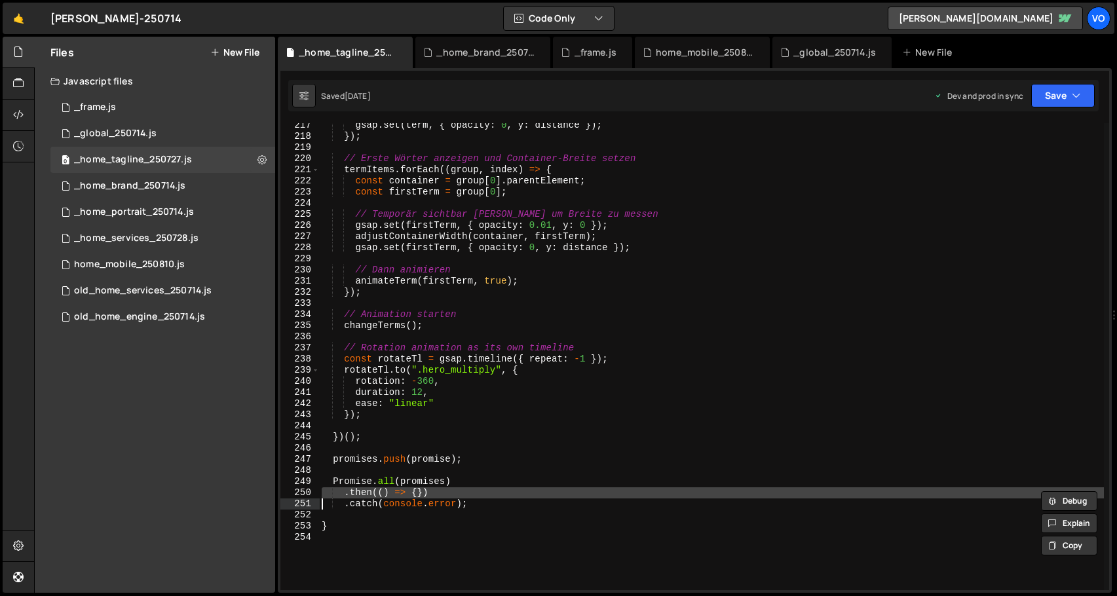
click at [455, 492] on div "gsap . set ( term , { opacity : 0 , y : distance }) ; }) ; // Erste Wörter anze…" at bounding box center [711, 364] width 785 height 489
type textarea ".then(() => {}) .catch(console.error);"
click at [166, 265] on div "home_mobile_250810.js" at bounding box center [129, 265] width 111 height 12
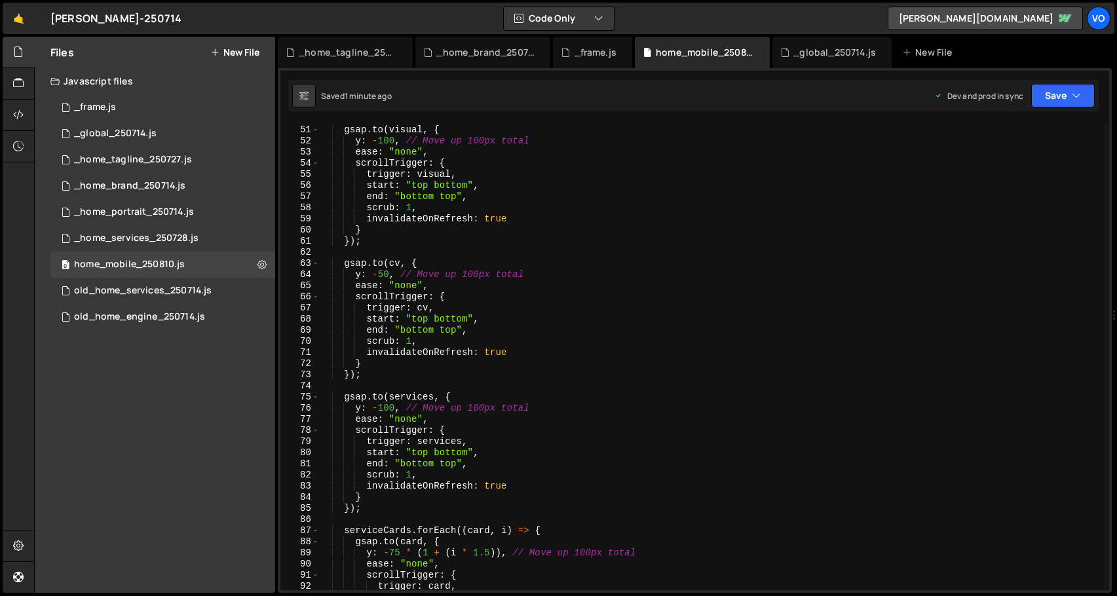
scroll to position [997, 0]
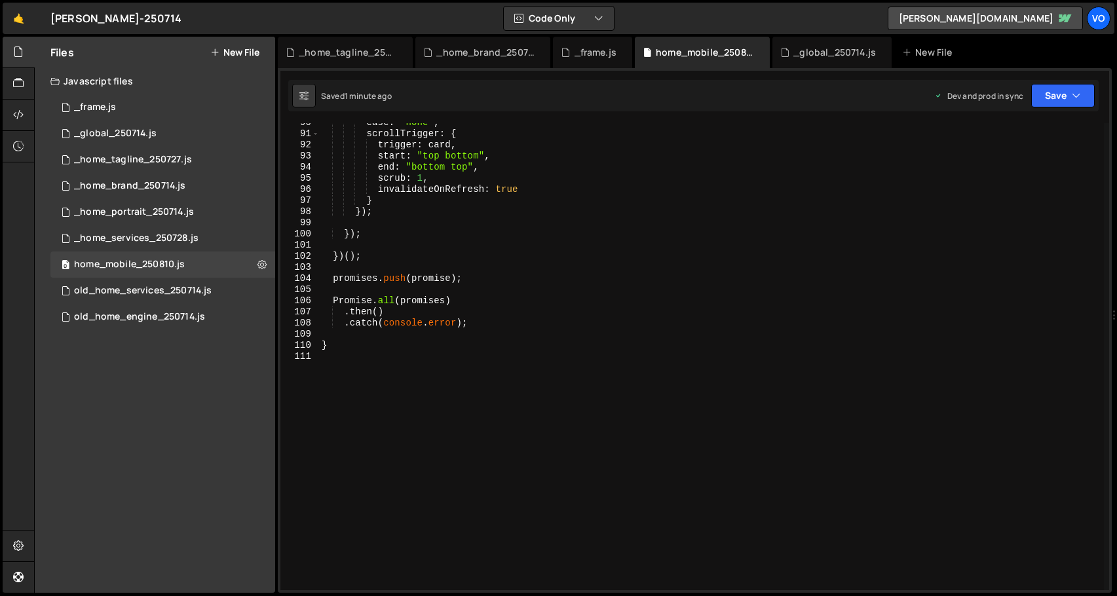
click at [405, 315] on div "ease : "none" , scrollTrigger : { trigger : card , start : "top bottom" , end :…" at bounding box center [711, 361] width 785 height 489
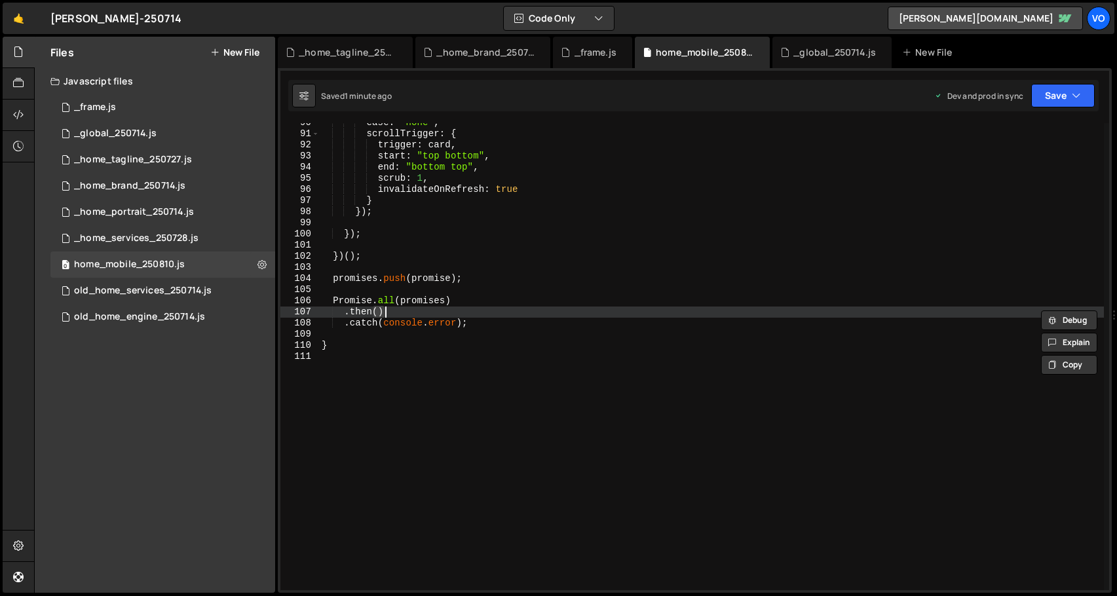
click at [405, 315] on div "ease : "none" , scrollTrigger : { trigger : card , start : "top bottom" , end :…" at bounding box center [711, 361] width 785 height 489
paste textarea
type textarea ".catch(console.error);"
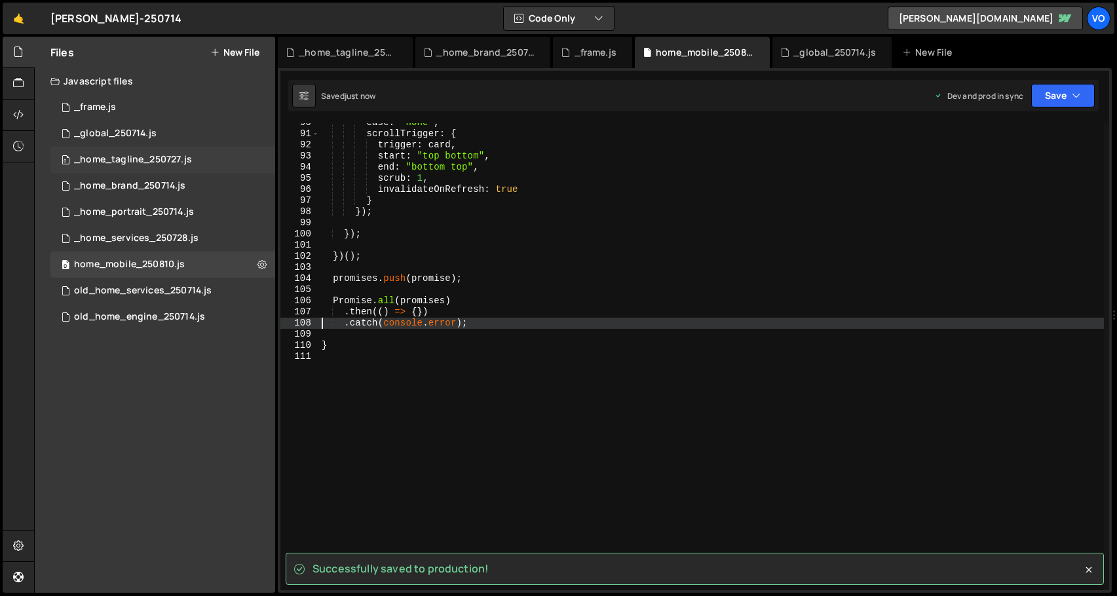
click at [191, 149] on div "0 _home_tagline_250727.js 0" at bounding box center [162, 160] width 225 height 26
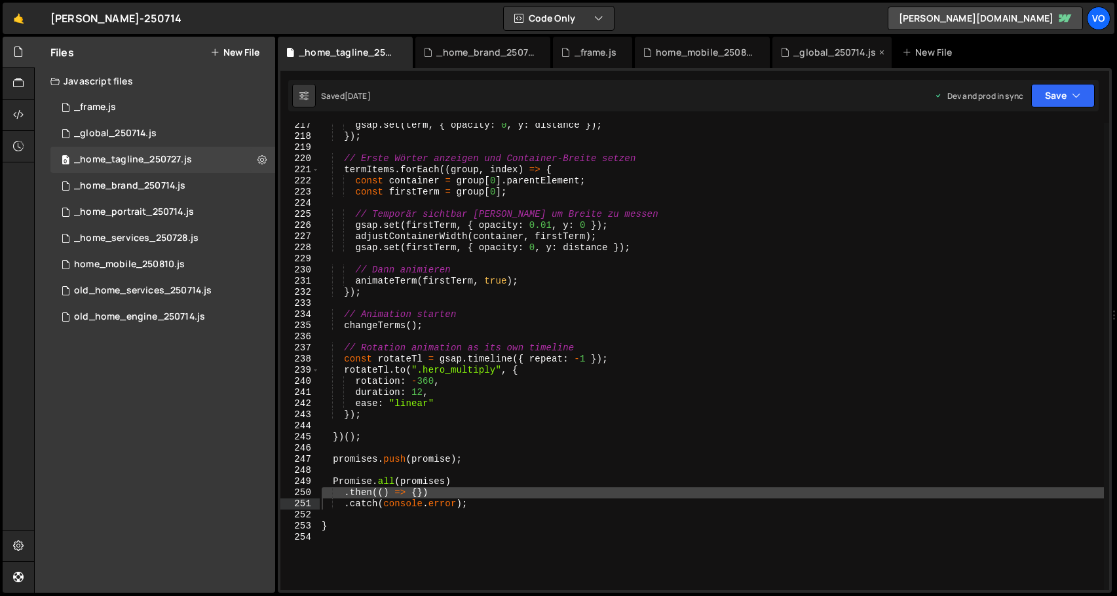
click at [827, 54] on div "_global_250714.js" at bounding box center [834, 52] width 83 height 13
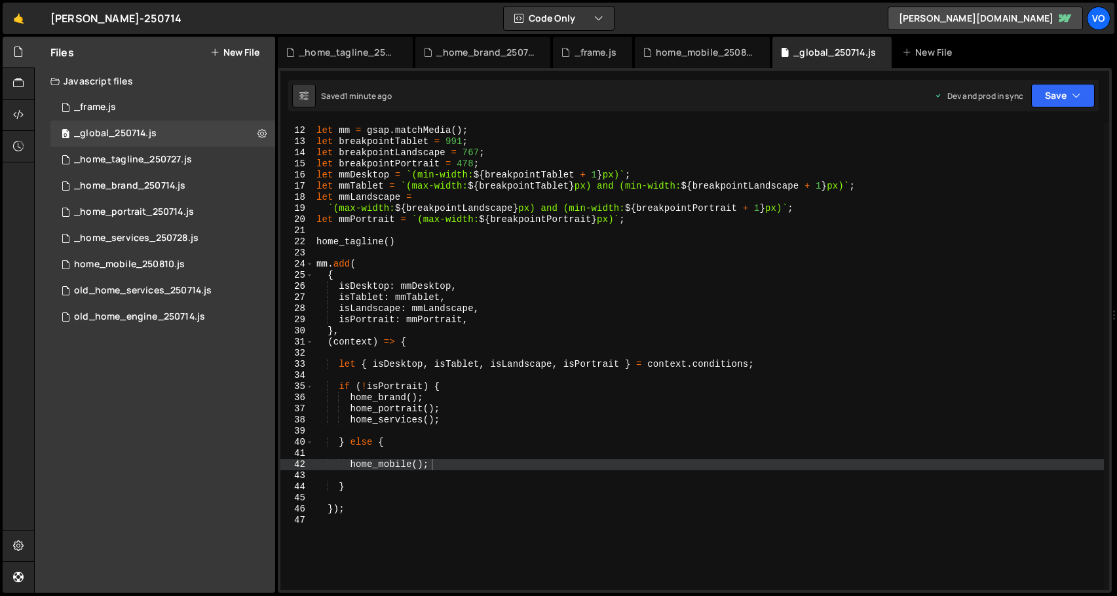
scroll to position [90, 0]
